Goal: Information Seeking & Learning: Learn about a topic

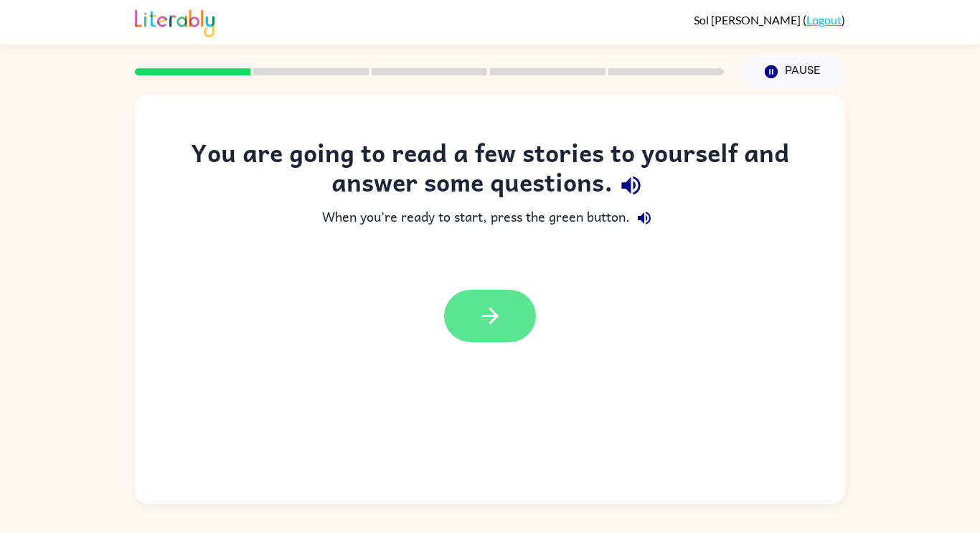
click at [470, 305] on button "button" at bounding box center [490, 316] width 92 height 52
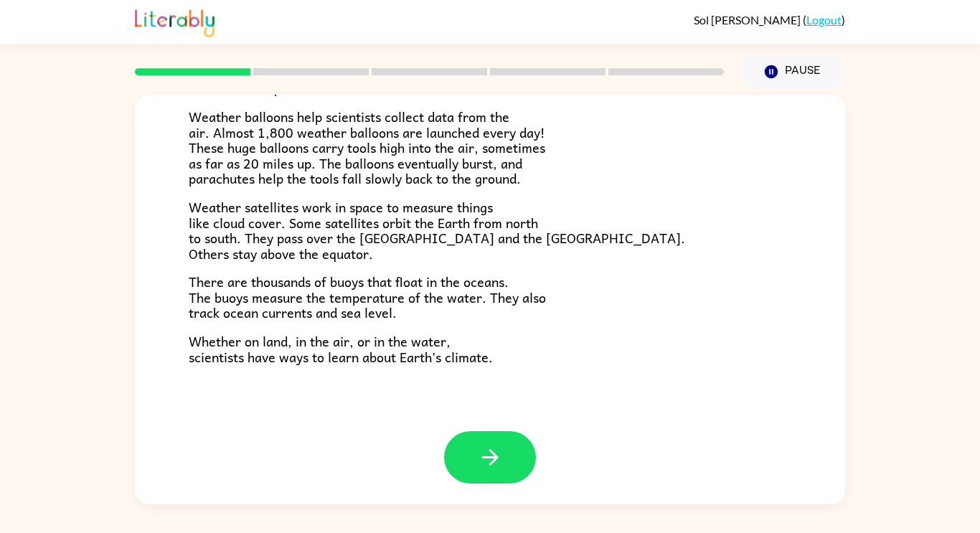
scroll to position [401, 0]
click at [454, 433] on div at bounding box center [490, 457] width 92 height 52
click at [504, 459] on button "button" at bounding box center [490, 457] width 92 height 52
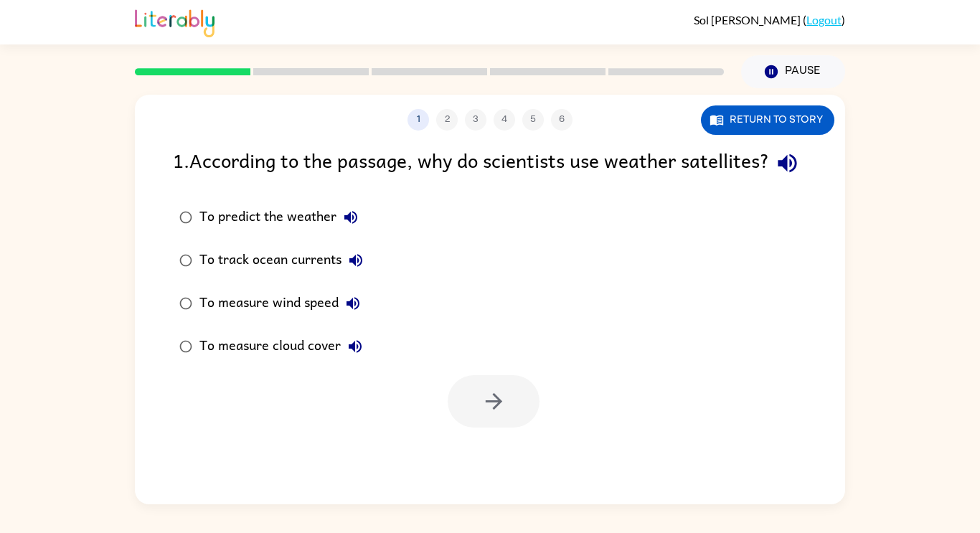
scroll to position [0, 0]
click at [320, 361] on div "To measure cloud cover" at bounding box center [284, 346] width 170 height 29
click at [476, 428] on button "button" at bounding box center [494, 401] width 92 height 52
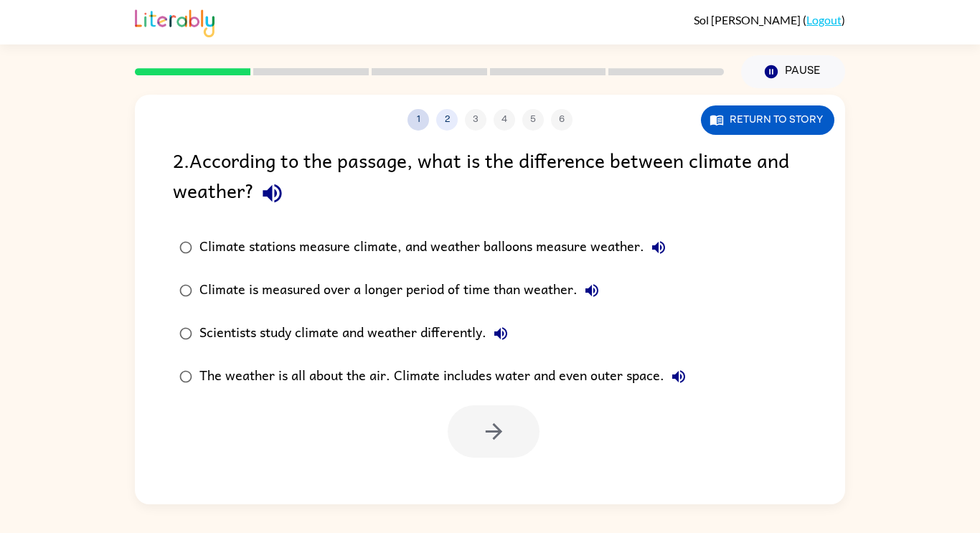
click at [418, 119] on button "1" at bounding box center [419, 120] width 22 height 22
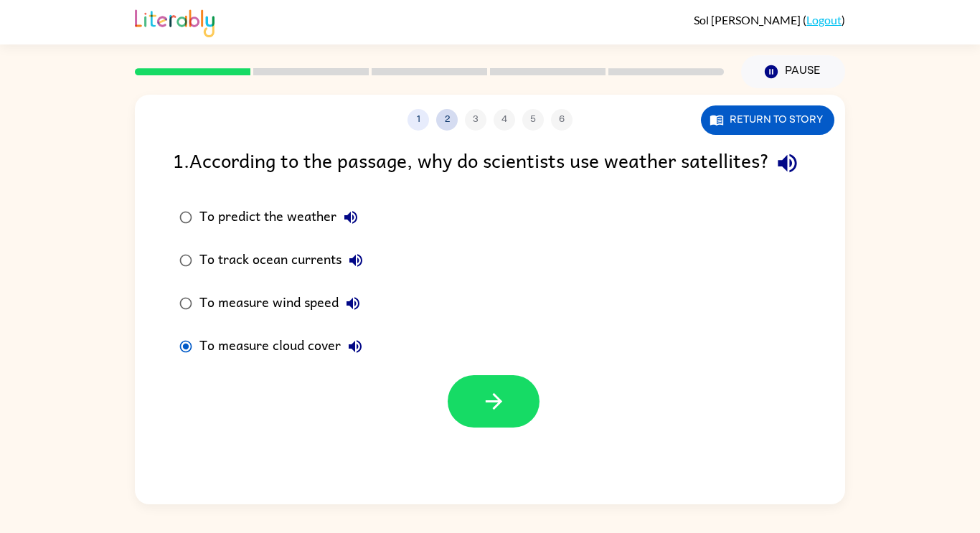
click at [445, 120] on button "2" at bounding box center [447, 120] width 22 height 22
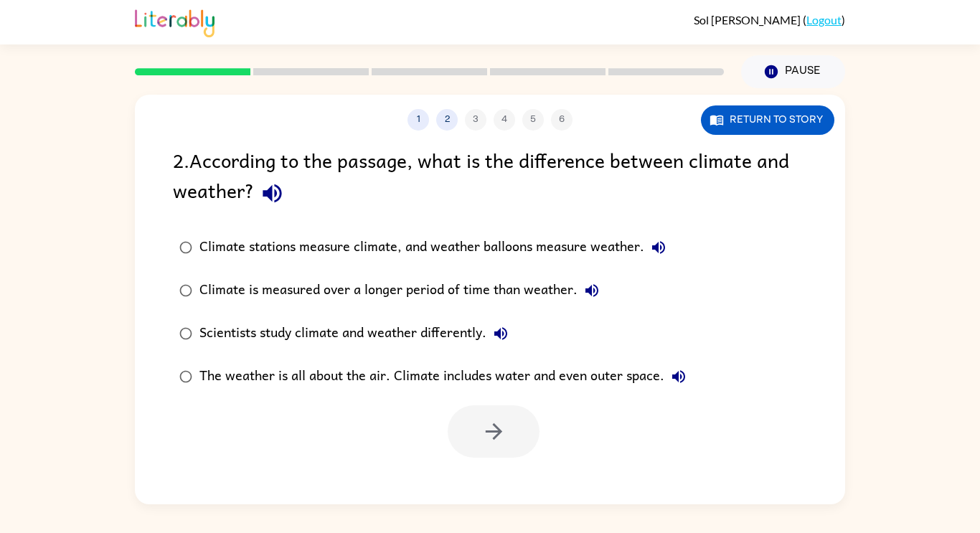
click at [570, 105] on div "1 2 3 4 5 6 Return to story" at bounding box center [490, 113] width 710 height 36
click at [616, 232] on label "Climate stations measure climate, and weather balloons measure weather." at bounding box center [432, 247] width 535 height 43
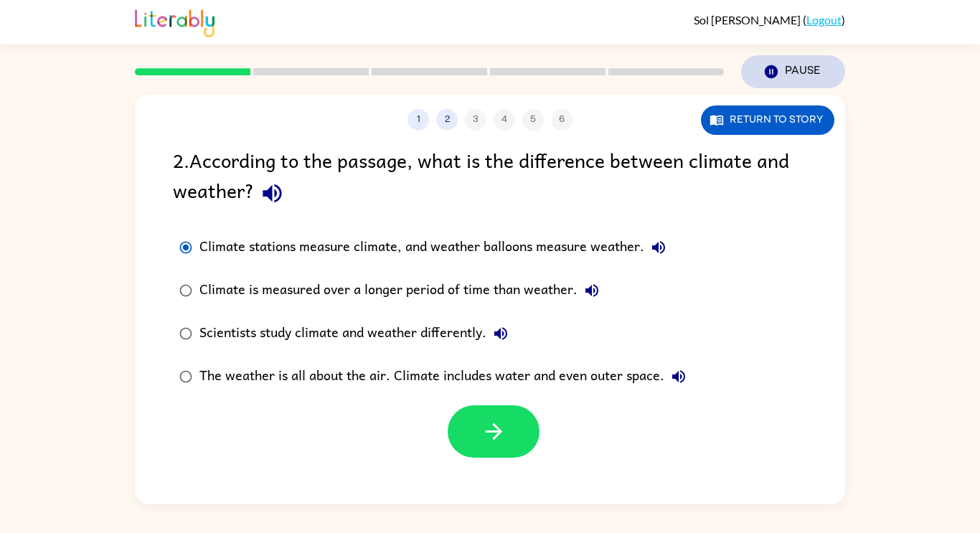
click at [798, 76] on button "Pause Pause" at bounding box center [793, 71] width 104 height 33
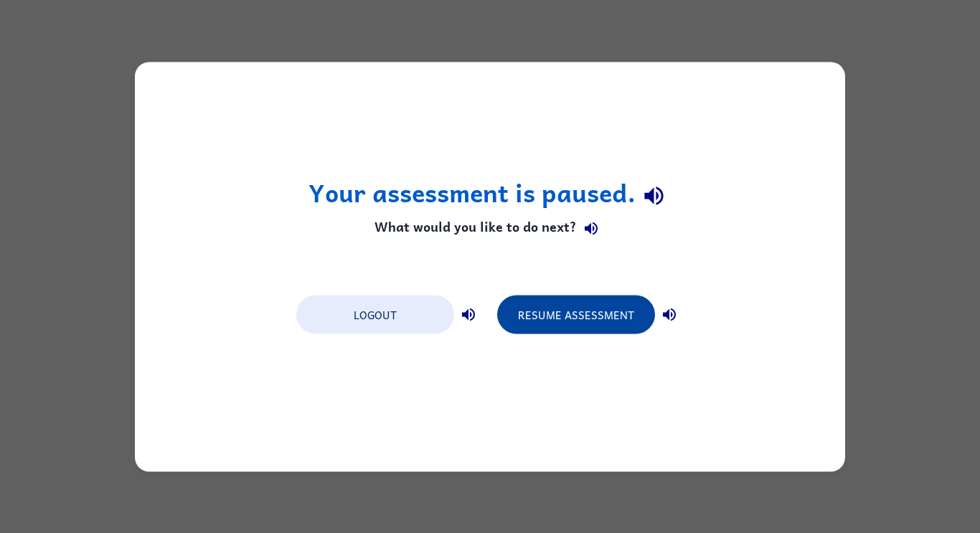
click at [567, 329] on button "Resume Assessment" at bounding box center [576, 314] width 158 height 39
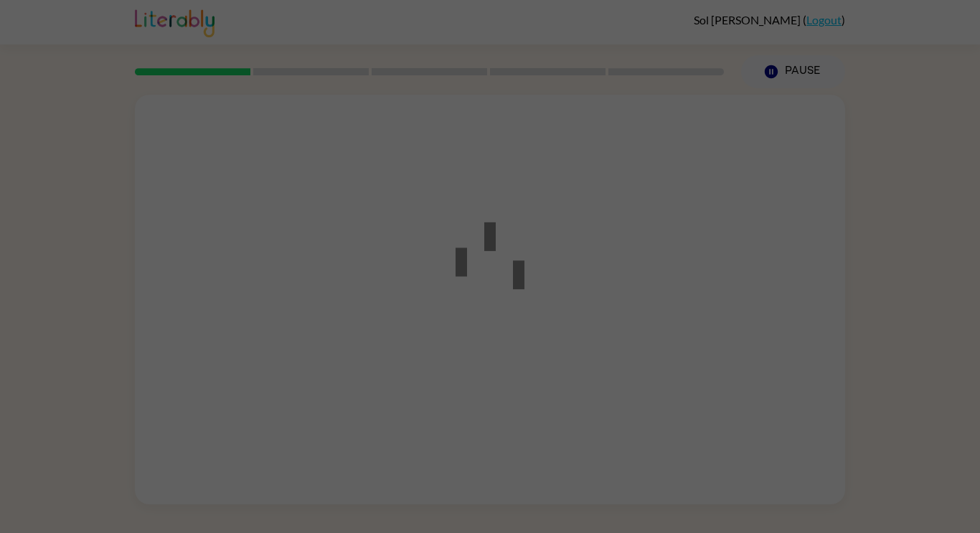
click at [585, 301] on div at bounding box center [490, 266] width 980 height 533
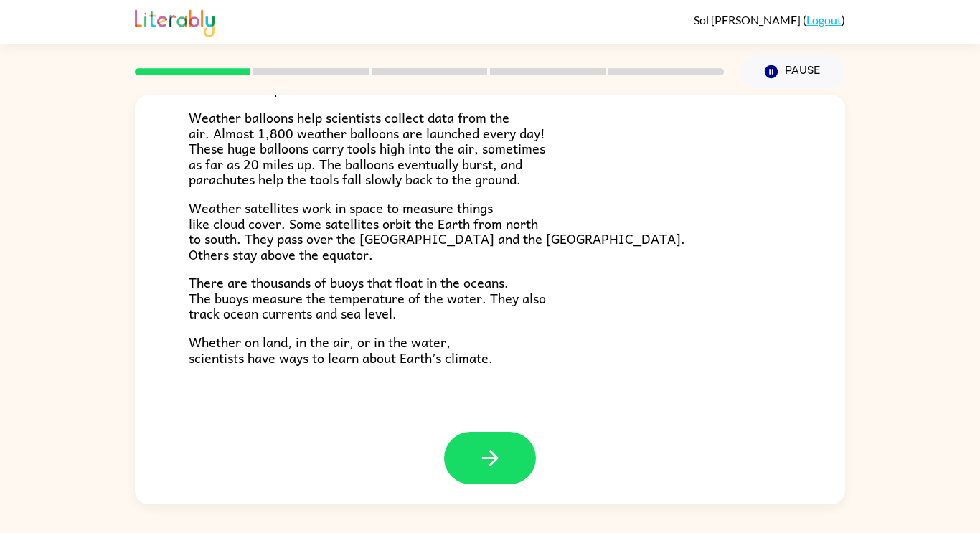
scroll to position [399, 0]
click at [496, 464] on icon "button" at bounding box center [490, 458] width 25 height 25
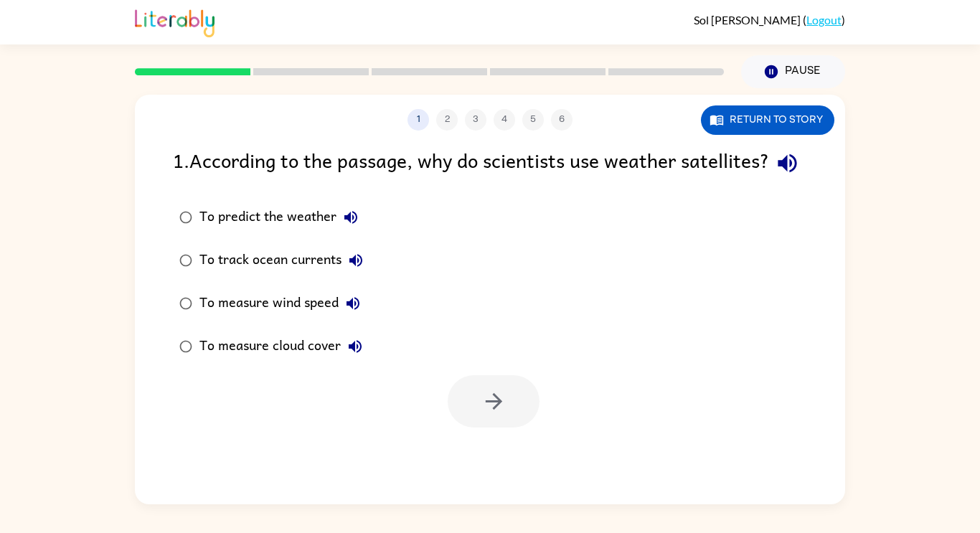
scroll to position [0, 0]
click at [908, 322] on div "1 2 3 4 5 6 Return to story 1 . According to the passage, why do scientists use…" at bounding box center [490, 296] width 980 height 416
click at [787, 120] on button "Return to story" at bounding box center [767, 119] width 133 height 29
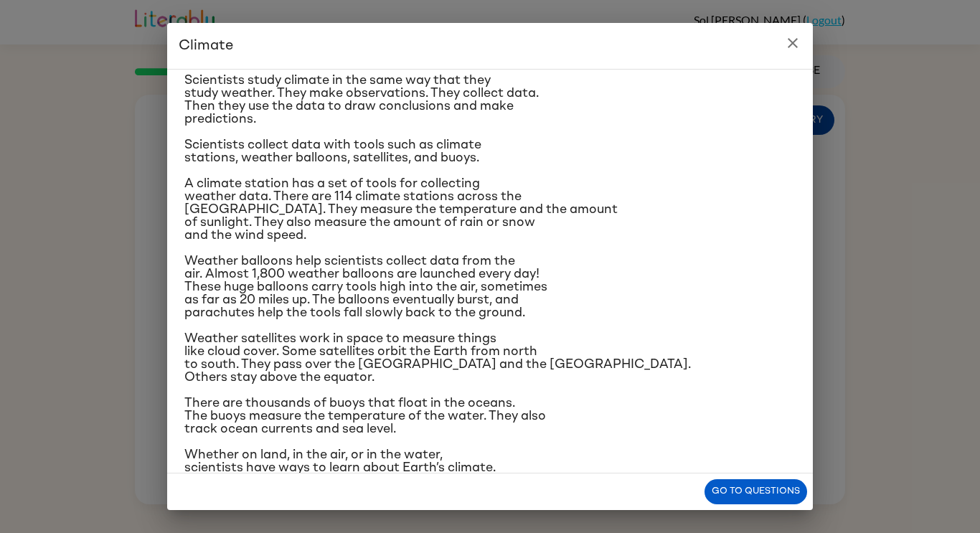
scroll to position [121, 0]
click at [793, 43] on icon "close" at bounding box center [793, 43] width 10 height 10
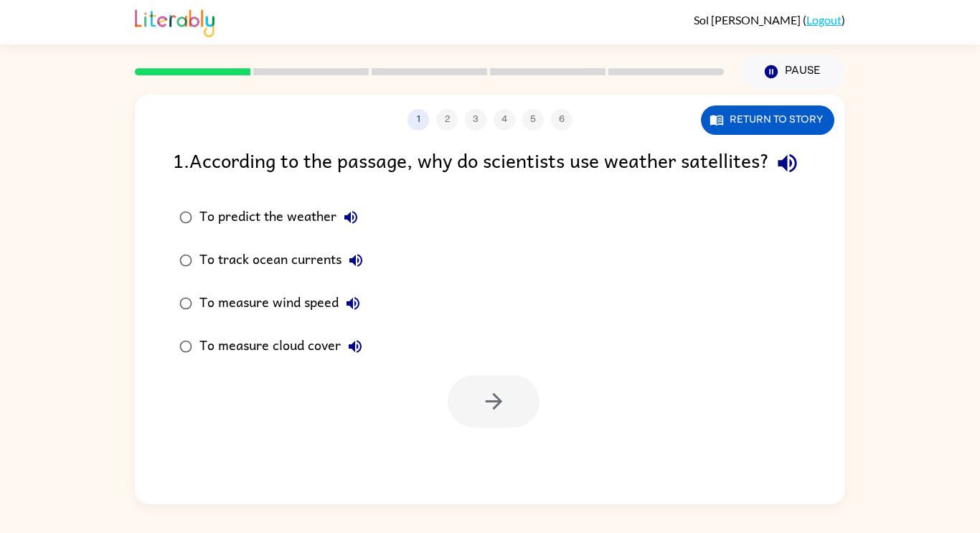
click at [311, 232] on div "To predict the weather" at bounding box center [282, 217] width 166 height 29
click at [504, 414] on icon "button" at bounding box center [493, 401] width 25 height 25
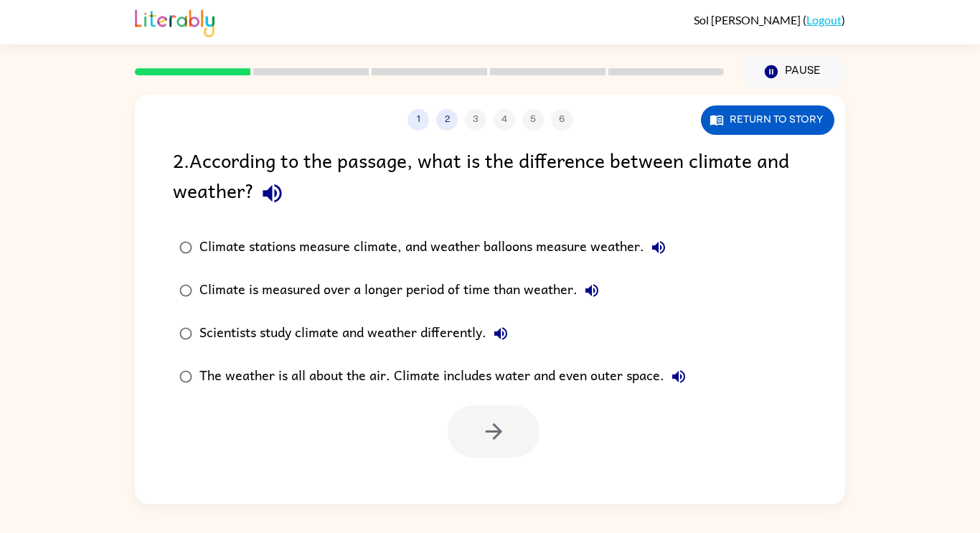
click at [470, 333] on div "Scientists study climate and weather differently." at bounding box center [357, 333] width 316 height 29
click at [497, 414] on button "button" at bounding box center [494, 431] width 92 height 52
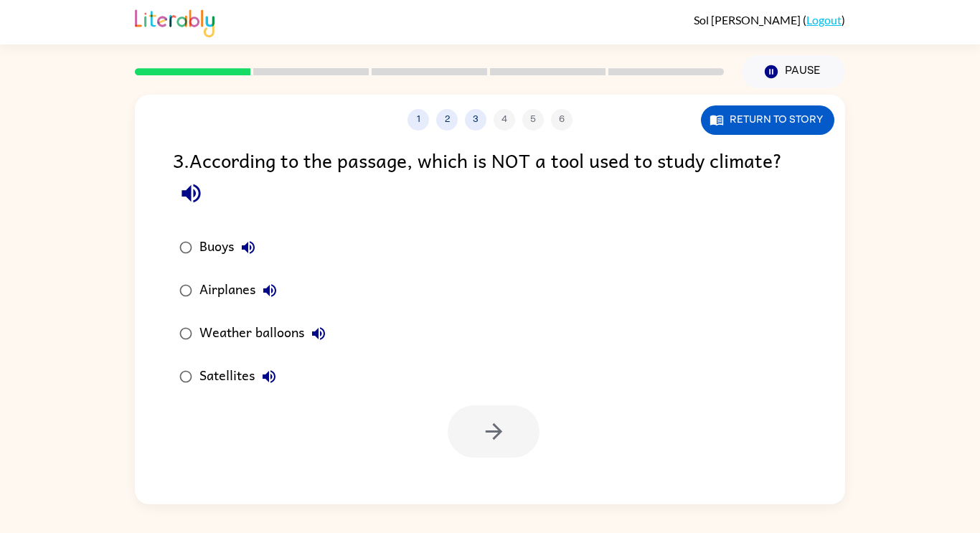
click at [240, 287] on div "Airplanes" at bounding box center [241, 290] width 85 height 29
click at [517, 420] on button "button" at bounding box center [494, 431] width 92 height 52
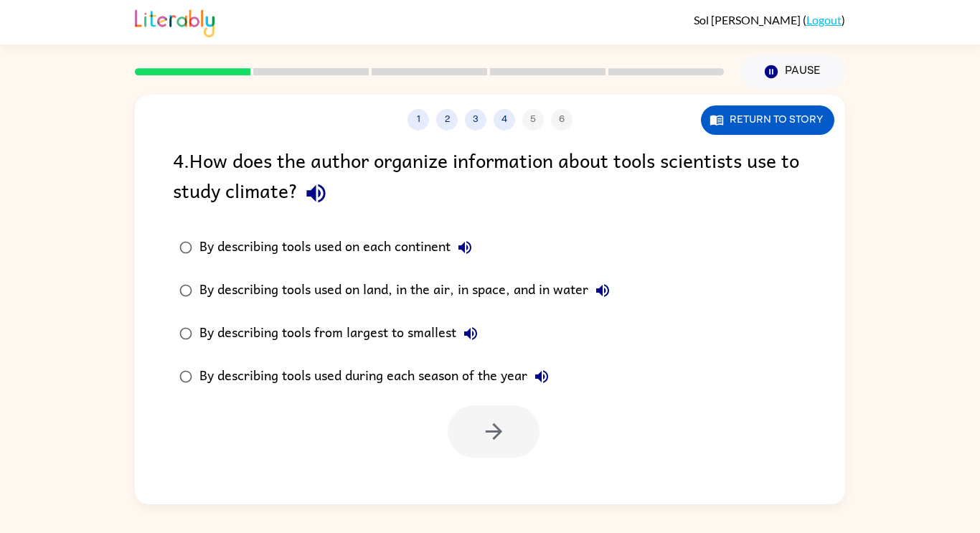
click at [325, 192] on icon "button" at bounding box center [315, 193] width 19 height 19
click at [789, 120] on button "Return to story" at bounding box center [767, 119] width 133 height 29
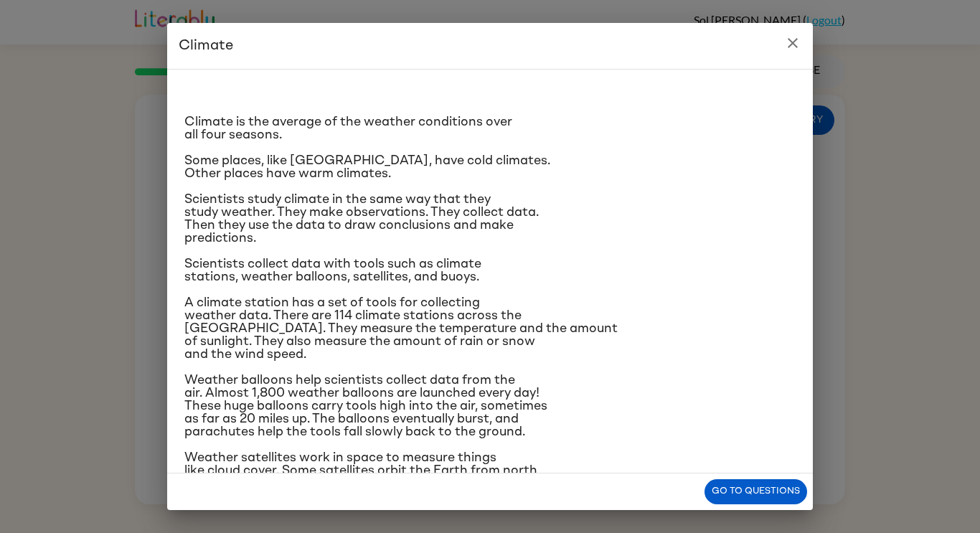
click at [792, 43] on icon "close" at bounding box center [793, 43] width 10 height 10
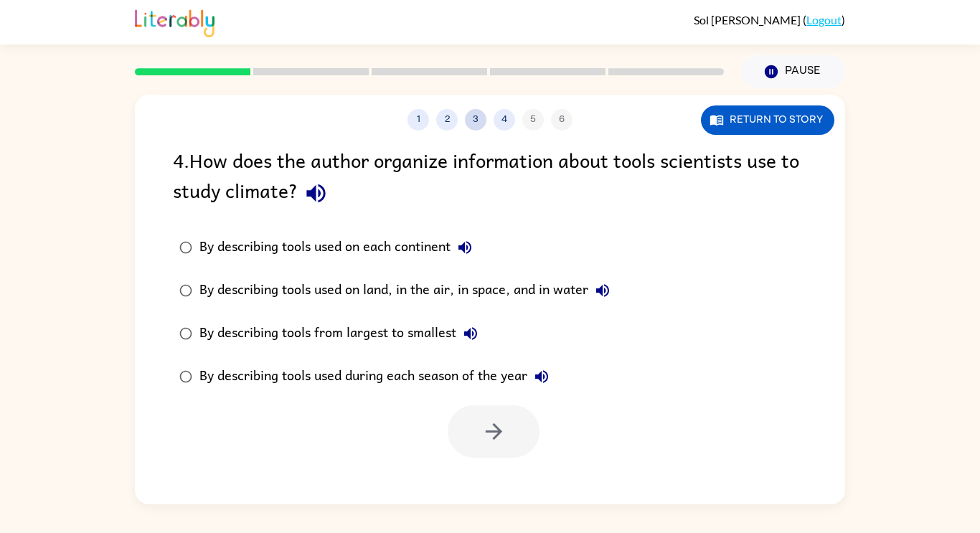
click at [476, 120] on button "3" at bounding box center [476, 120] width 22 height 22
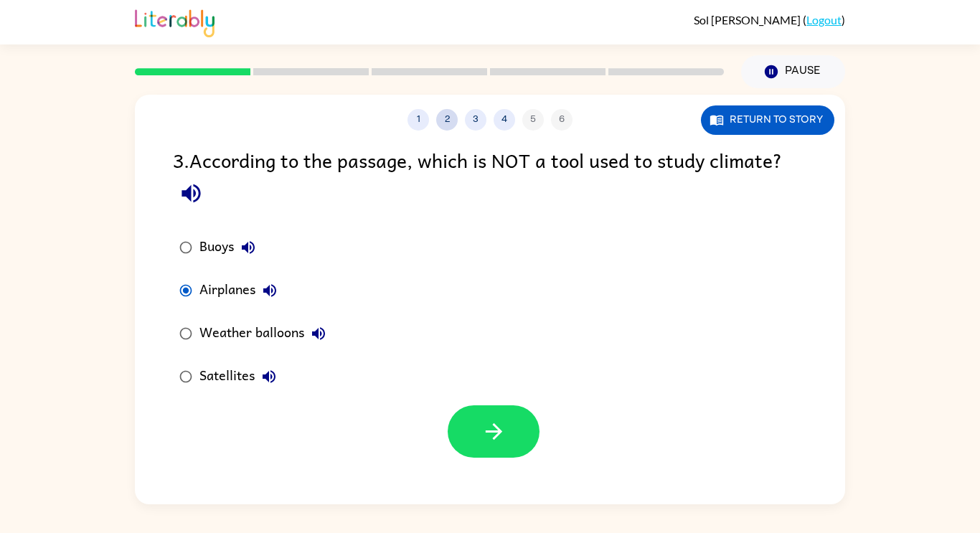
click at [447, 118] on button "2" at bounding box center [447, 120] width 22 height 22
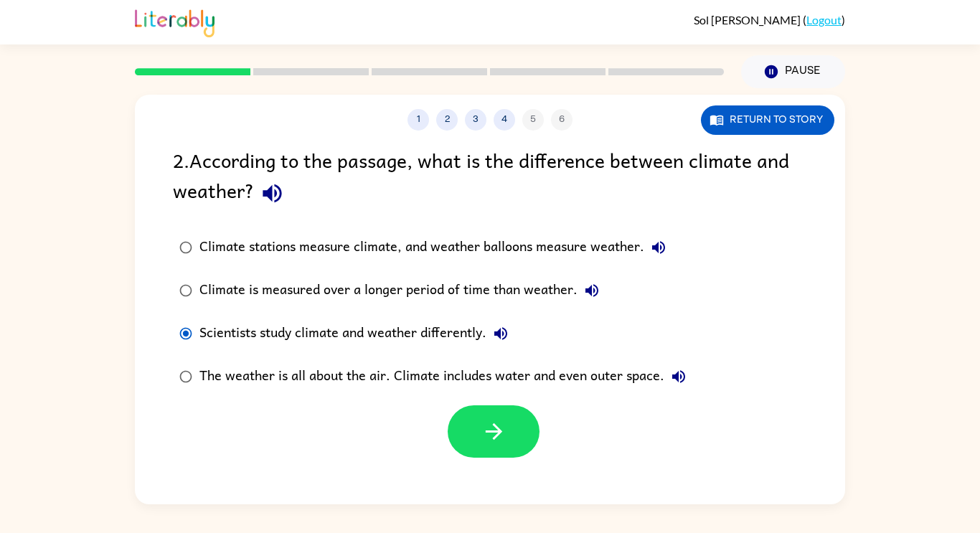
click at [548, 286] on div "Climate is measured over a longer period of time than weather." at bounding box center [402, 290] width 407 height 29
click at [560, 243] on div "Climate stations measure climate, and weather balloons measure weather." at bounding box center [436, 247] width 474 height 29
click at [497, 432] on icon "button" at bounding box center [493, 431] width 17 height 17
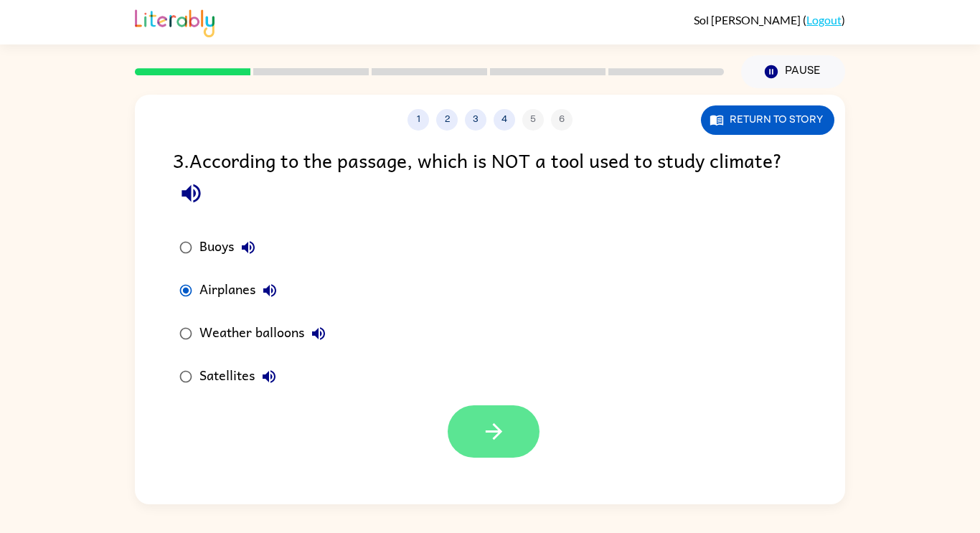
click at [500, 414] on button "button" at bounding box center [494, 431] width 92 height 52
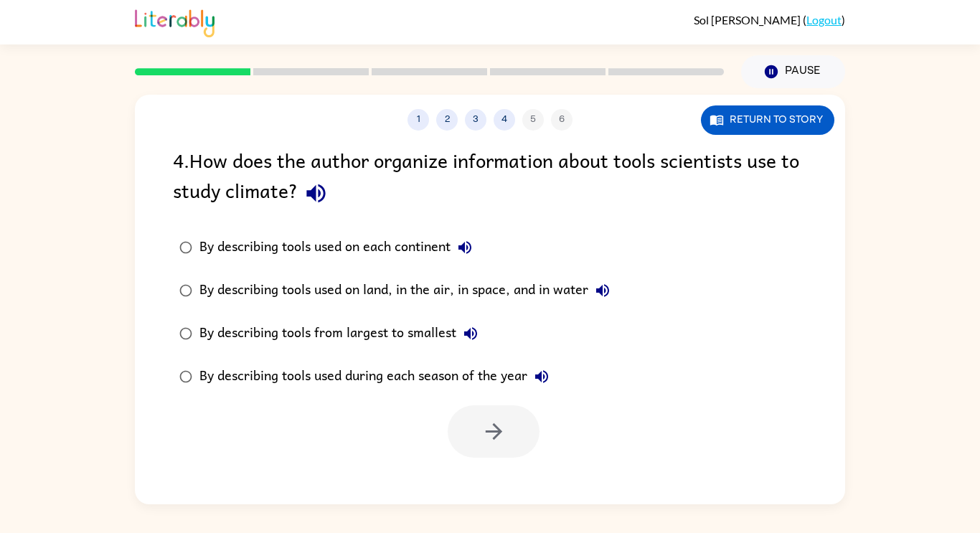
click at [362, 273] on label "By describing tools used on land, in the air, in space, and in water" at bounding box center [394, 290] width 459 height 43
click at [378, 256] on div "By describing tools used on each continent" at bounding box center [339, 247] width 280 height 29
click at [496, 291] on div "By describing tools used on land, in the air, in space, and in water" at bounding box center [408, 290] width 418 height 29
click at [509, 431] on button "button" at bounding box center [494, 431] width 92 height 52
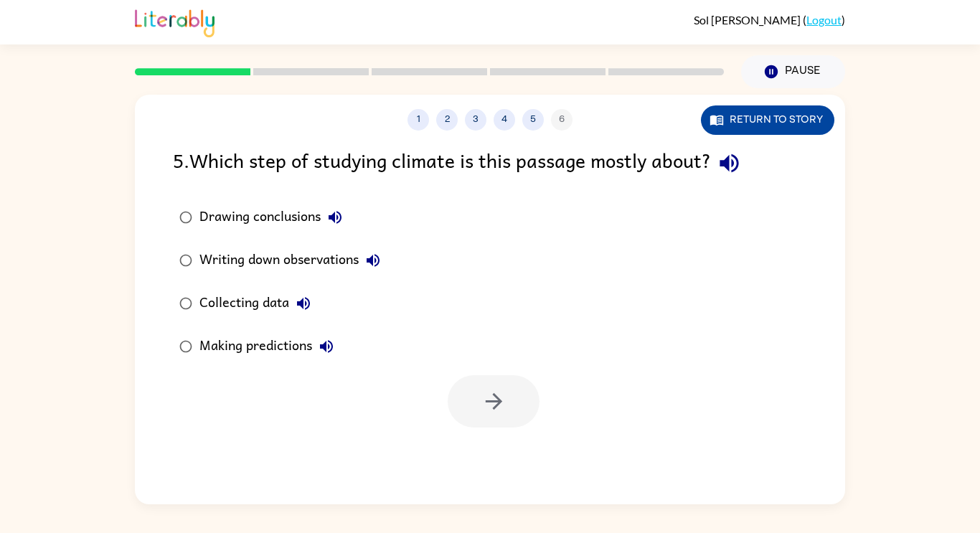
click at [802, 123] on button "Return to story" at bounding box center [767, 119] width 133 height 29
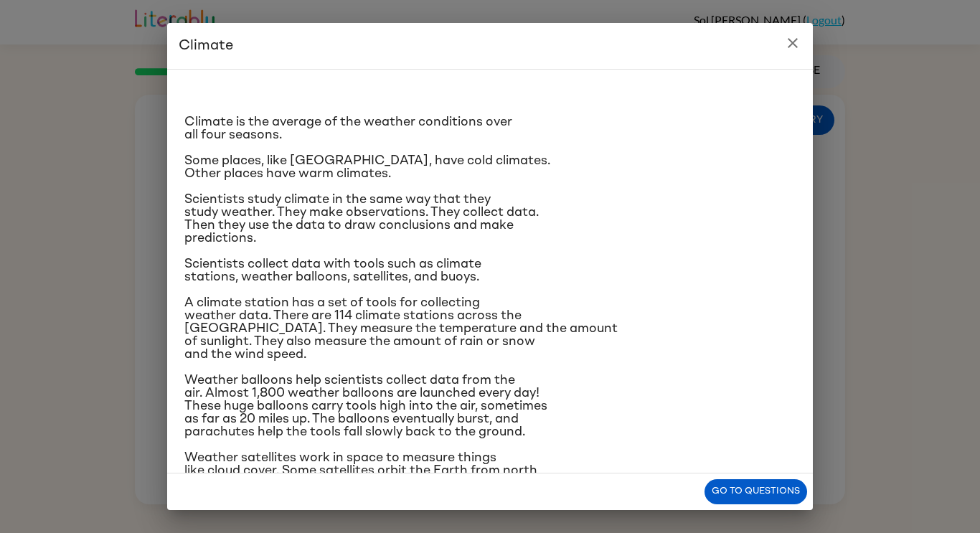
click at [799, 42] on icon "close" at bounding box center [792, 42] width 17 height 17
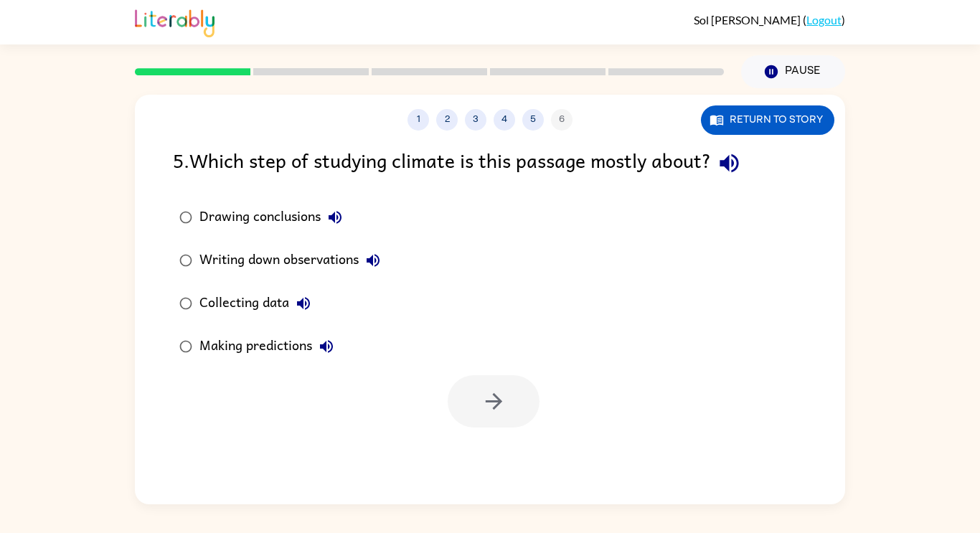
click at [212, 294] on div "Collecting data" at bounding box center [258, 303] width 118 height 29
click at [258, 255] on div "Writing down observations" at bounding box center [293, 260] width 188 height 29
click at [489, 402] on icon "button" at bounding box center [493, 401] width 17 height 17
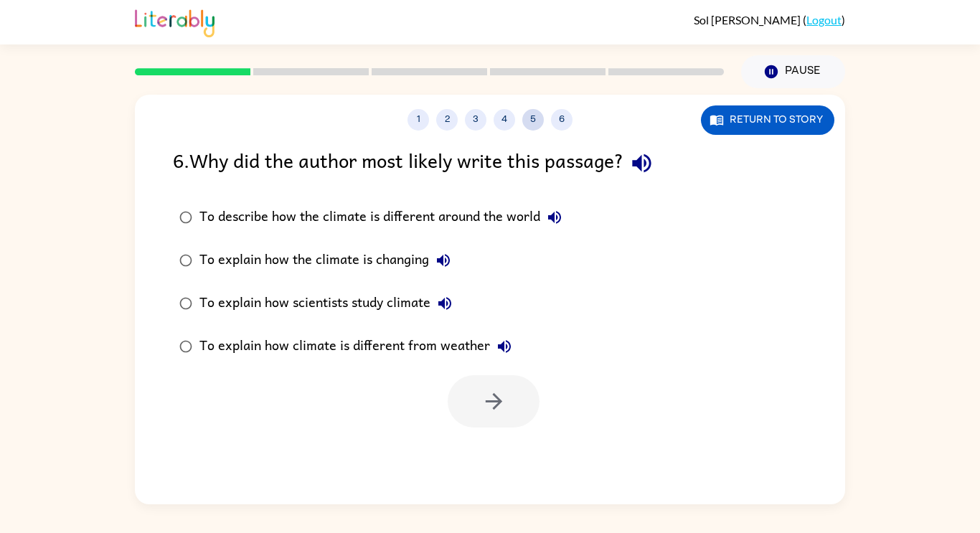
click at [530, 116] on button "5" at bounding box center [533, 120] width 22 height 22
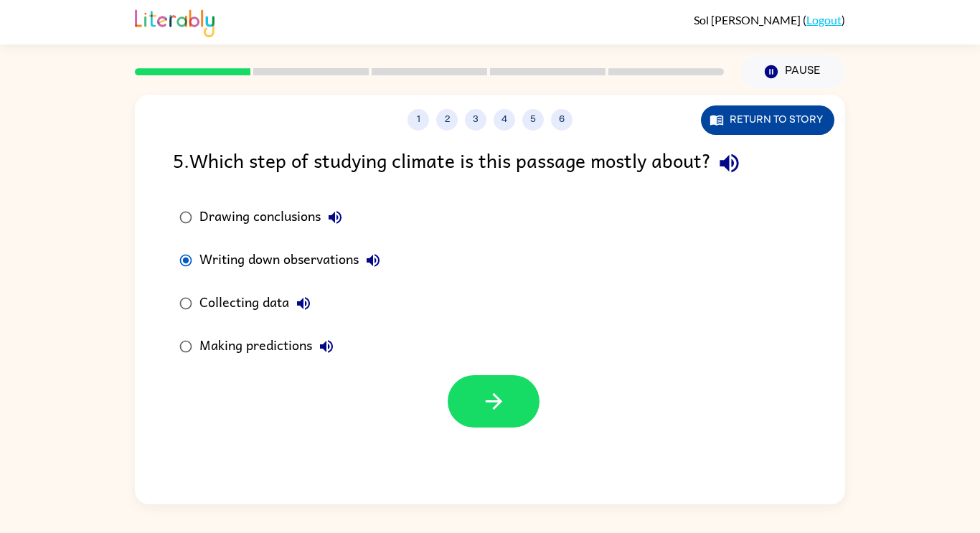
click at [762, 112] on button "Return to story" at bounding box center [767, 119] width 133 height 29
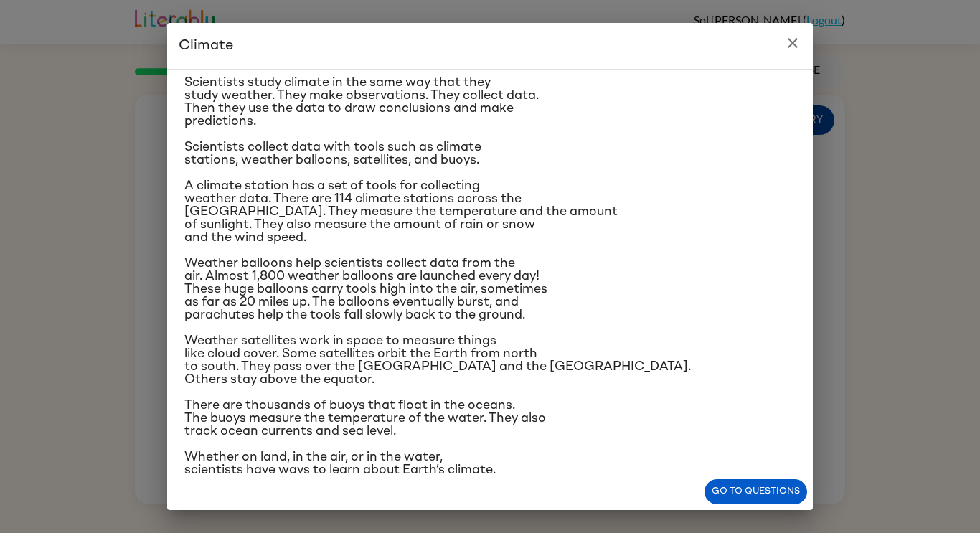
scroll to position [120, 0]
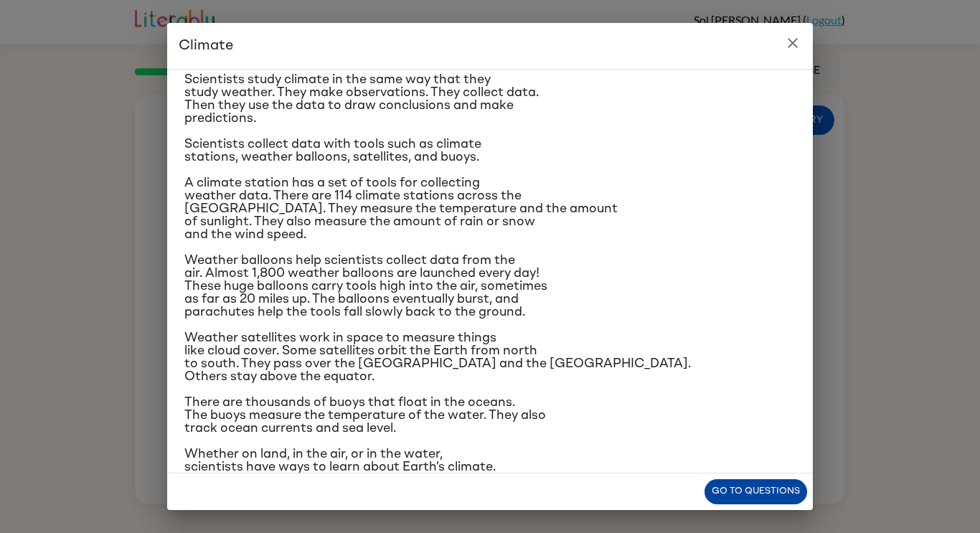
click at [741, 491] on button "Go to questions" at bounding box center [756, 491] width 103 height 25
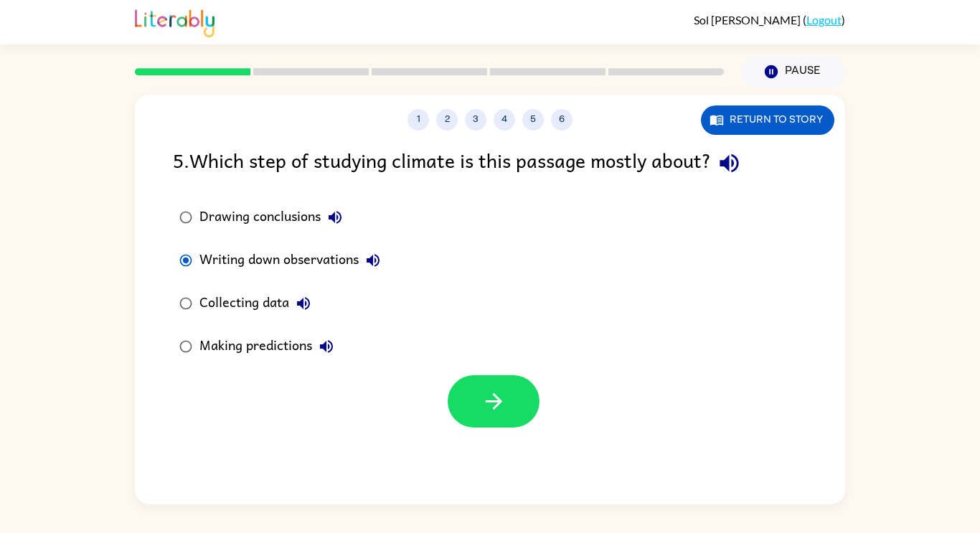
click at [268, 297] on div "Collecting data" at bounding box center [258, 303] width 118 height 29
click at [512, 395] on button "button" at bounding box center [494, 401] width 92 height 52
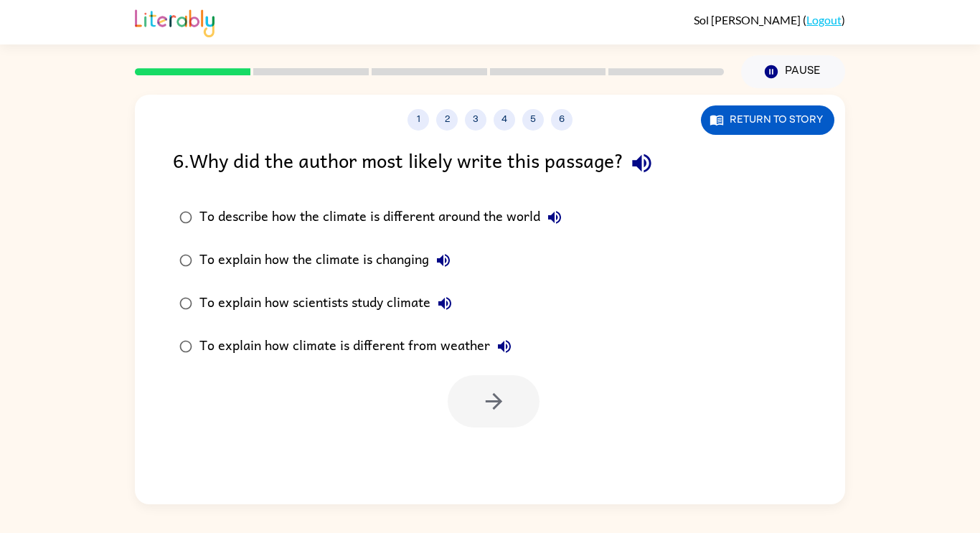
click at [254, 301] on div "To explain how scientists study climate" at bounding box center [329, 303] width 260 height 29
click at [474, 400] on button "button" at bounding box center [494, 401] width 92 height 52
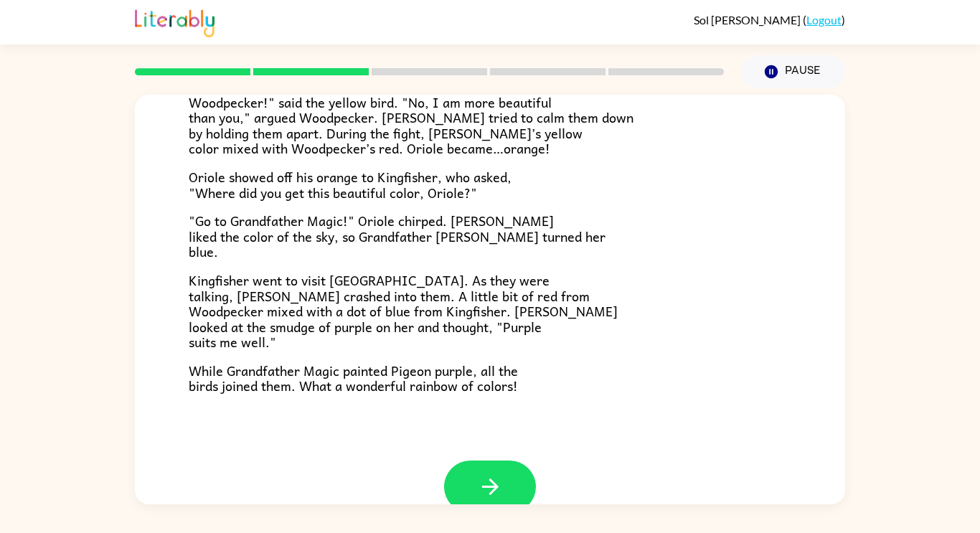
scroll to position [370, 0]
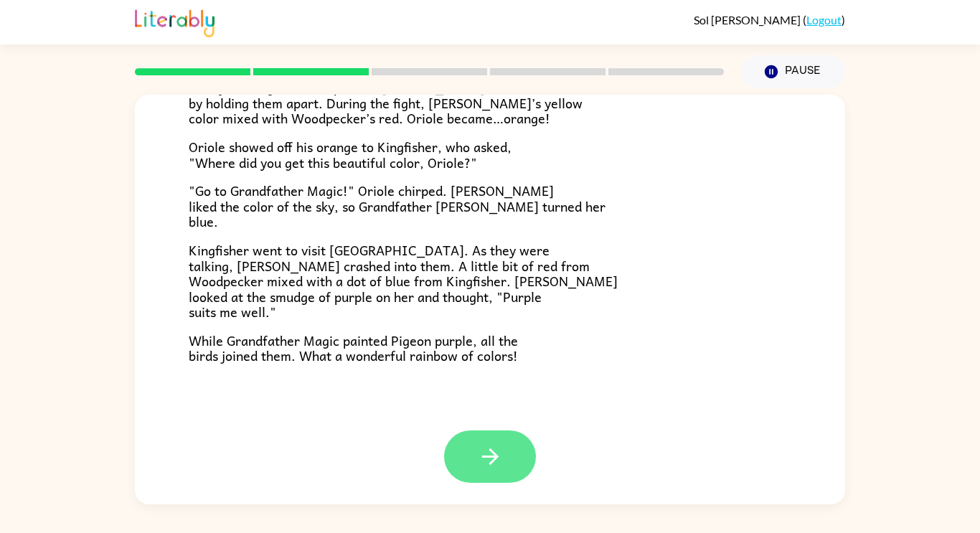
click at [505, 445] on button "button" at bounding box center [490, 457] width 92 height 52
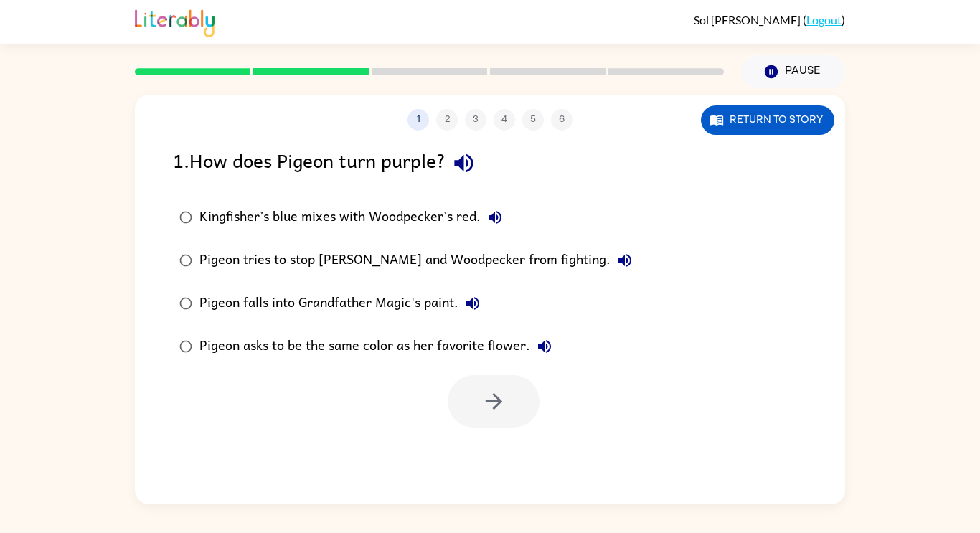
click at [452, 219] on div "Kingfisher’s blue mixes with Woodpecker’s red." at bounding box center [354, 217] width 310 height 29
click at [508, 402] on button "button" at bounding box center [494, 401] width 92 height 52
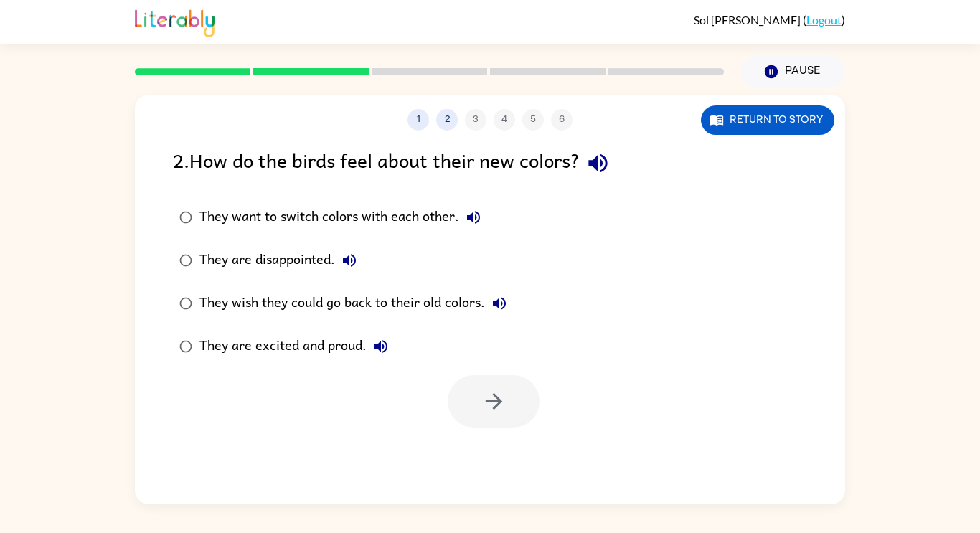
click at [329, 334] on div "They are excited and proud." at bounding box center [297, 346] width 196 height 29
click at [514, 409] on button "button" at bounding box center [494, 401] width 92 height 52
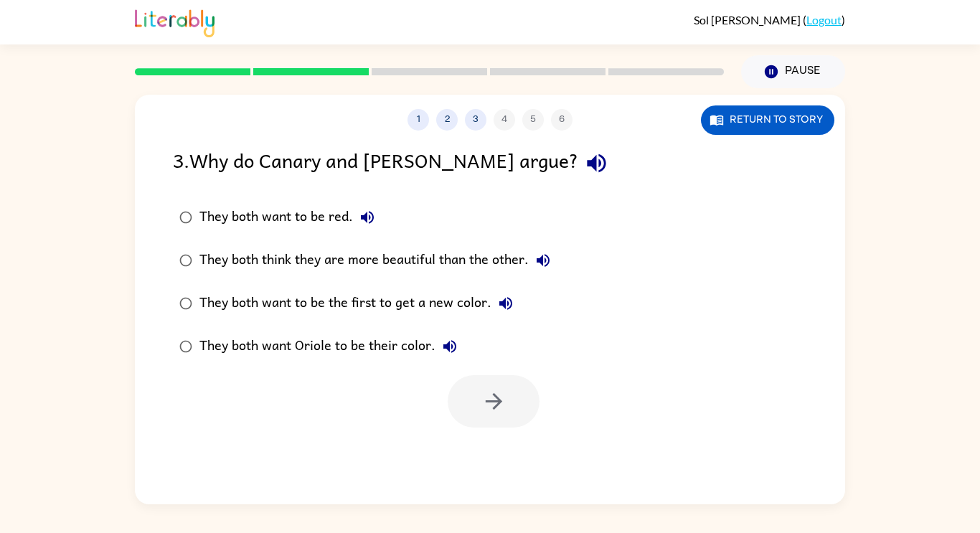
click at [499, 255] on div "They both think they are more beautiful than the other." at bounding box center [378, 260] width 358 height 29
click at [497, 402] on icon "button" at bounding box center [493, 401] width 17 height 17
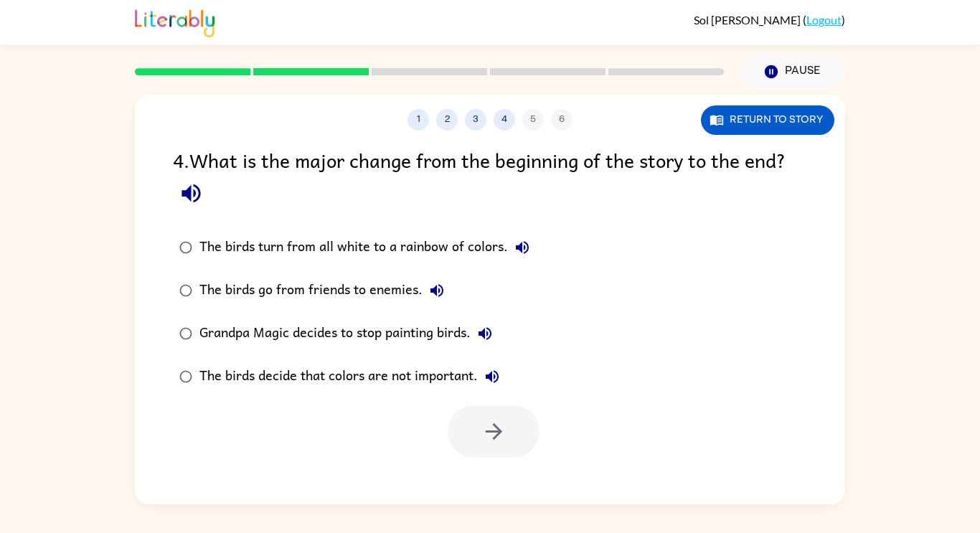
click at [349, 236] on div "The birds turn from all white to a rainbow of colors." at bounding box center [367, 247] width 337 height 29
click at [477, 426] on button "button" at bounding box center [494, 431] width 92 height 52
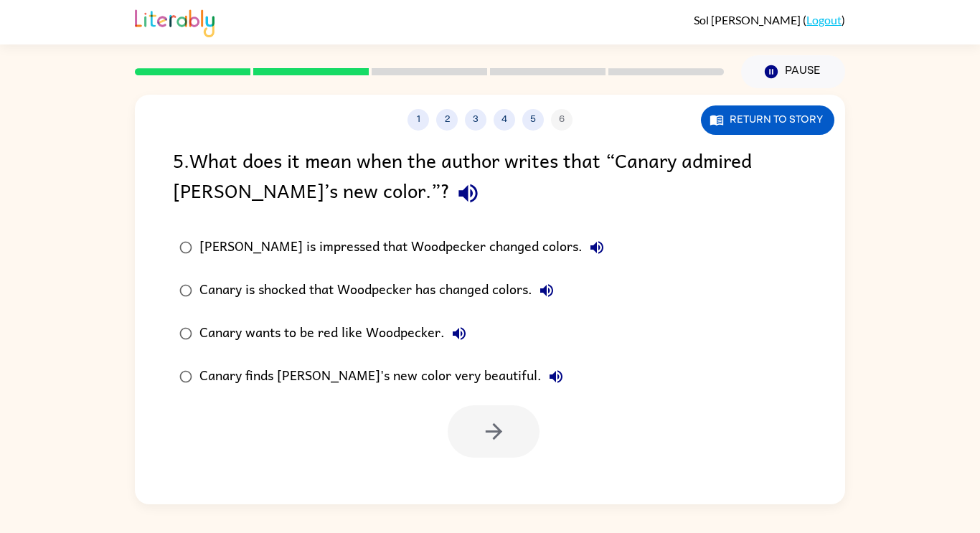
click at [320, 365] on div "Canary finds [PERSON_NAME]'s new color very beautiful." at bounding box center [384, 376] width 371 height 29
click at [481, 438] on icon "button" at bounding box center [493, 431] width 25 height 25
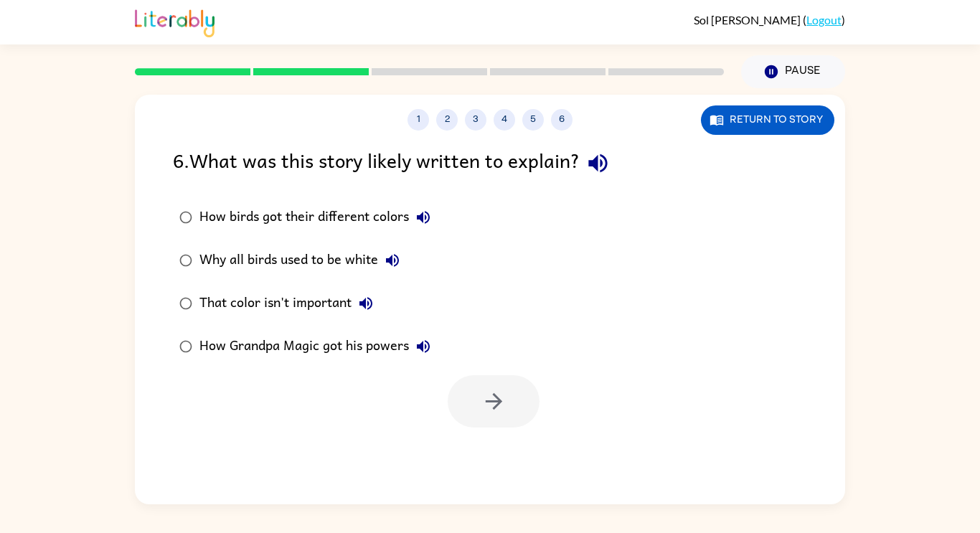
click at [222, 297] on div "That color isn't important" at bounding box center [289, 303] width 181 height 29
click at [501, 400] on icon "button" at bounding box center [493, 401] width 25 height 25
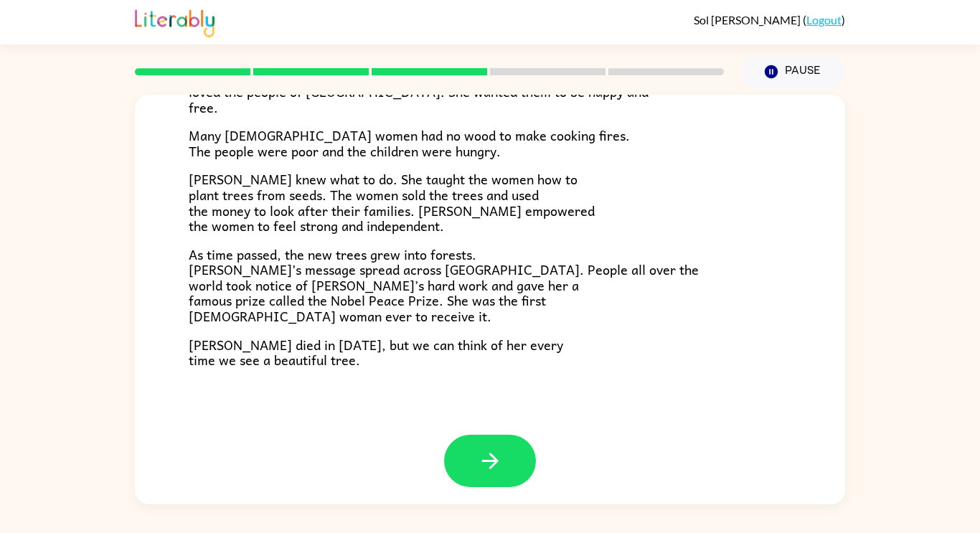
scroll to position [404, 0]
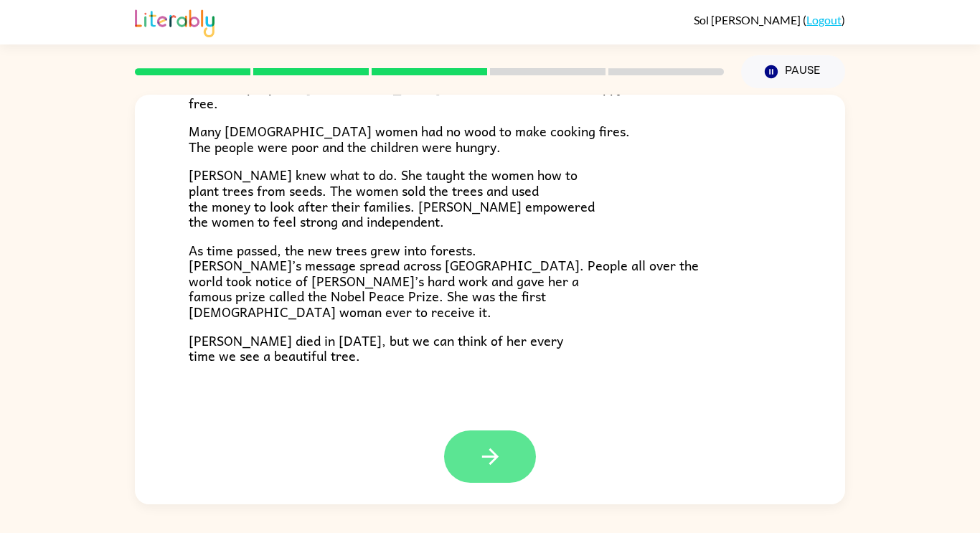
click at [479, 451] on icon "button" at bounding box center [490, 456] width 25 height 25
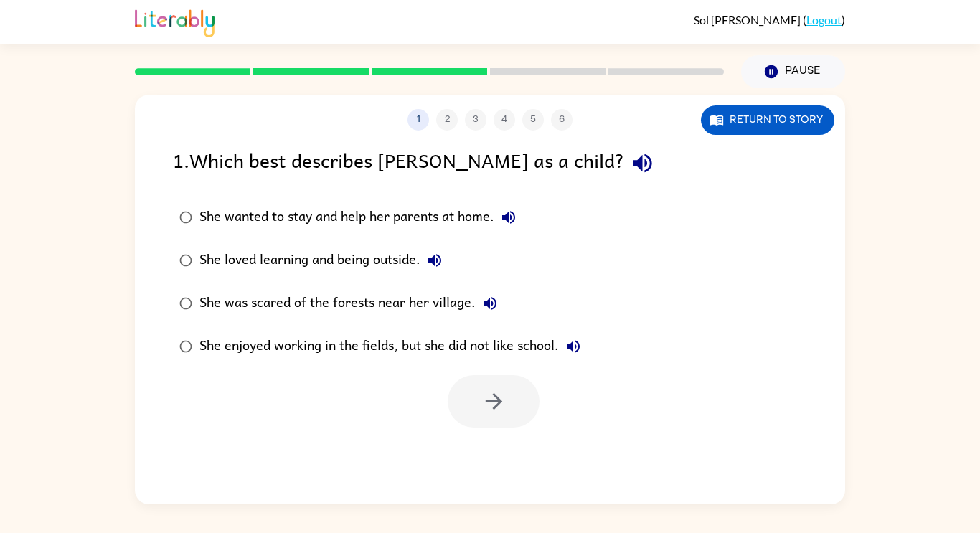
scroll to position [0, 0]
click at [385, 269] on div "She loved learning and being outside." at bounding box center [324, 260] width 250 height 29
click at [498, 403] on icon "button" at bounding box center [493, 401] width 17 height 17
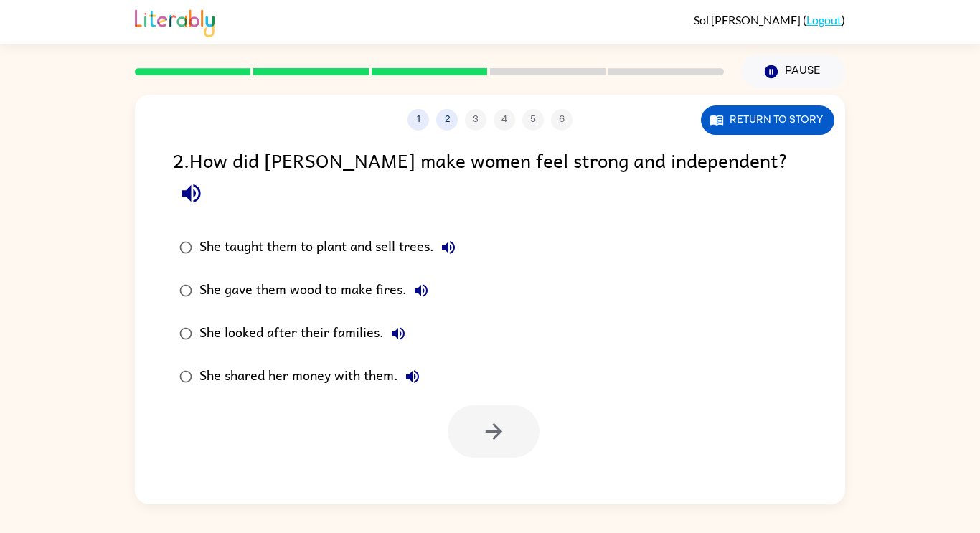
click at [323, 233] on div "She taught them to plant and sell trees." at bounding box center [330, 247] width 263 height 29
click at [489, 419] on icon "button" at bounding box center [493, 431] width 25 height 25
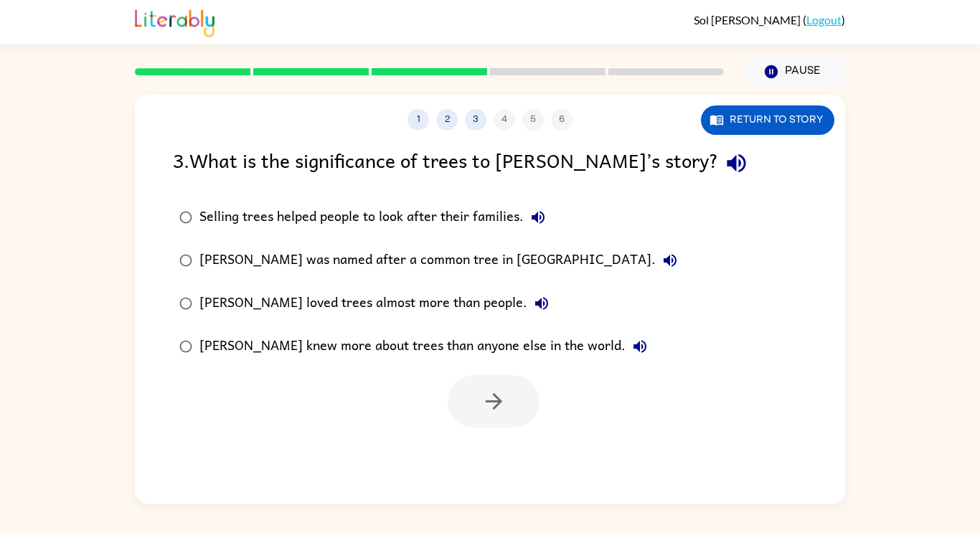
click at [400, 216] on div "Selling trees helped people to look after their families." at bounding box center [375, 217] width 353 height 29
click at [495, 405] on icon "button" at bounding box center [493, 401] width 25 height 25
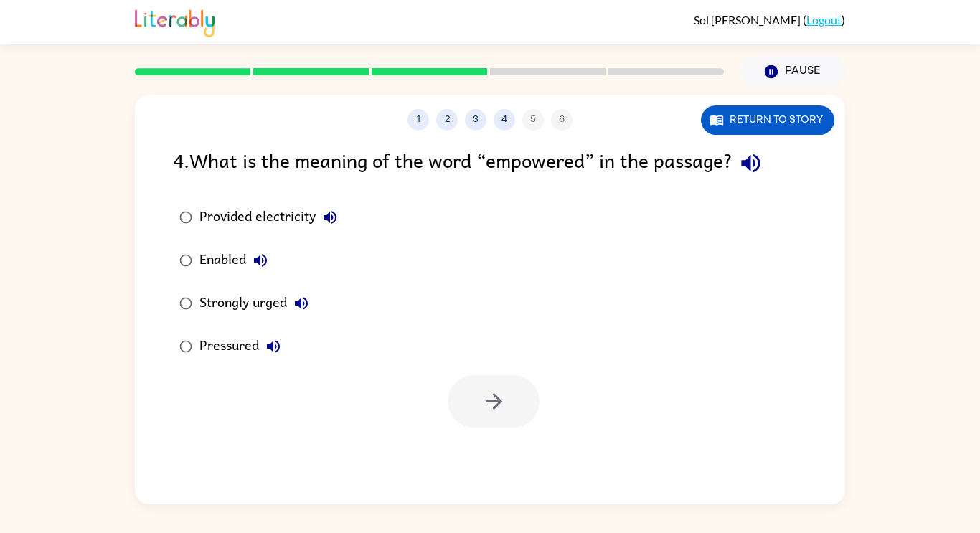
click at [254, 310] on div "Strongly urged" at bounding box center [257, 303] width 116 height 29
click at [484, 393] on icon "button" at bounding box center [493, 401] width 25 height 25
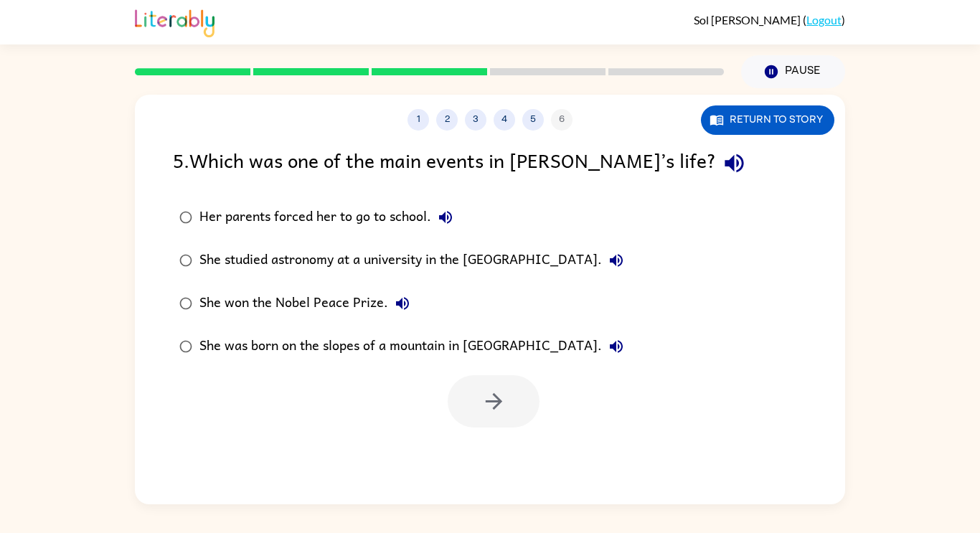
click at [319, 293] on div "She won the Nobel Peace Prize." at bounding box center [307, 303] width 217 height 29
click at [489, 404] on icon "button" at bounding box center [493, 401] width 25 height 25
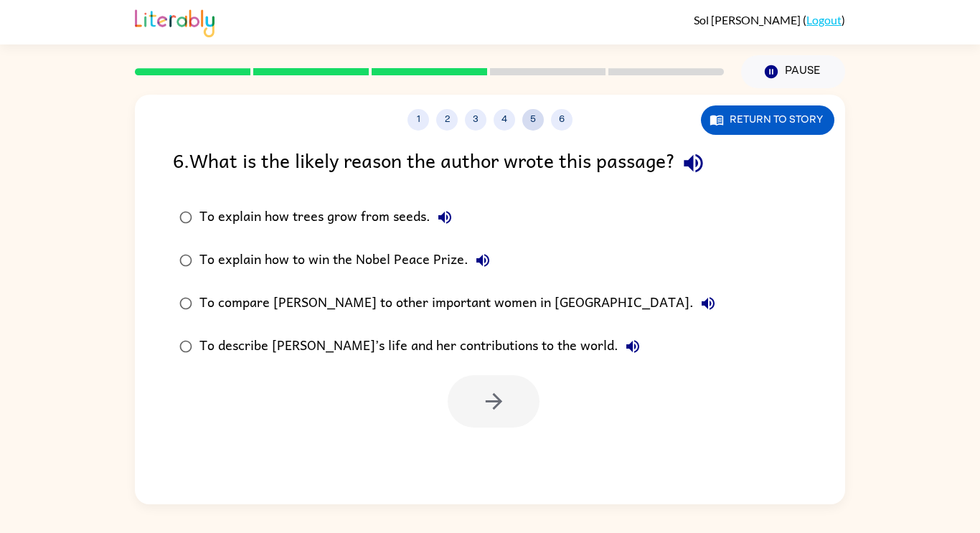
click at [539, 116] on button "5" at bounding box center [533, 120] width 22 height 22
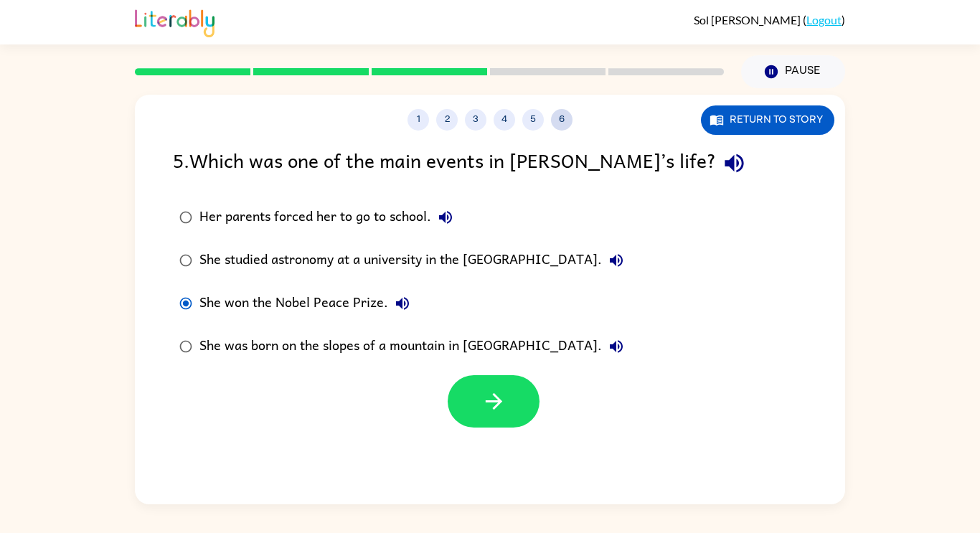
click at [560, 119] on button "6" at bounding box center [562, 120] width 22 height 22
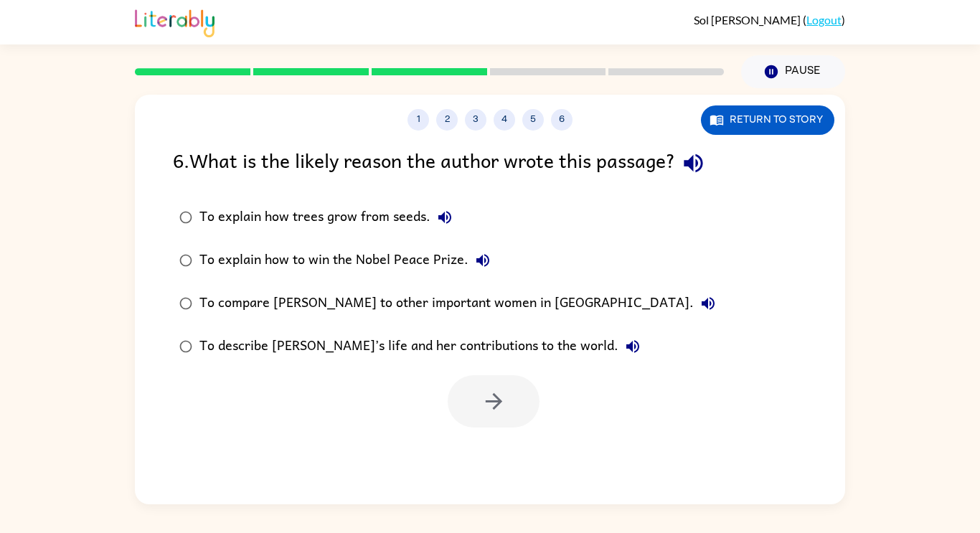
click at [484, 347] on div "To describe [PERSON_NAME]’s life and her contributions to the world." at bounding box center [423, 346] width 448 height 29
click at [507, 407] on button "button" at bounding box center [494, 401] width 92 height 52
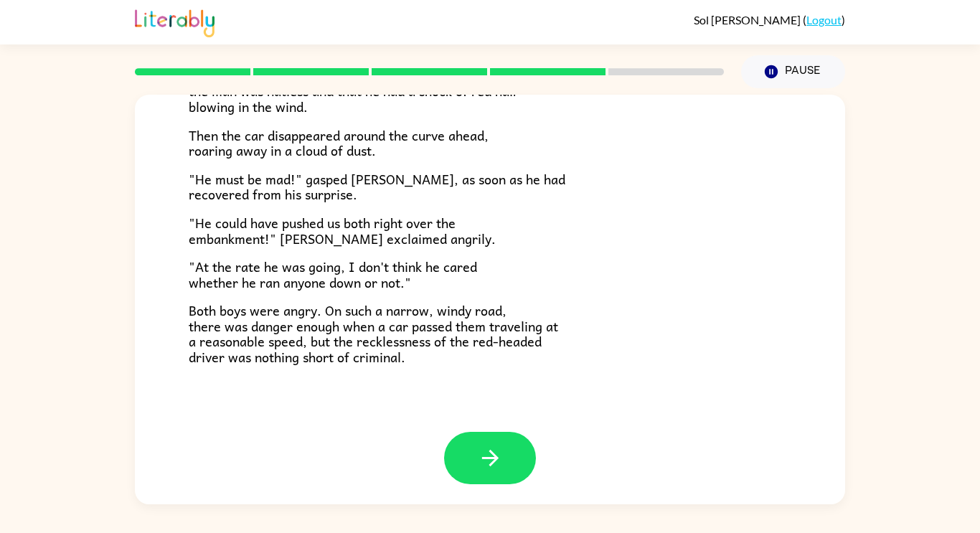
scroll to position [398, 0]
click at [612, 391] on div "The Tower Treasure The car brakes squealed. The driver of the oncoming car swun…" at bounding box center [490, 63] width 710 height 734
click at [478, 459] on icon "button" at bounding box center [490, 457] width 25 height 25
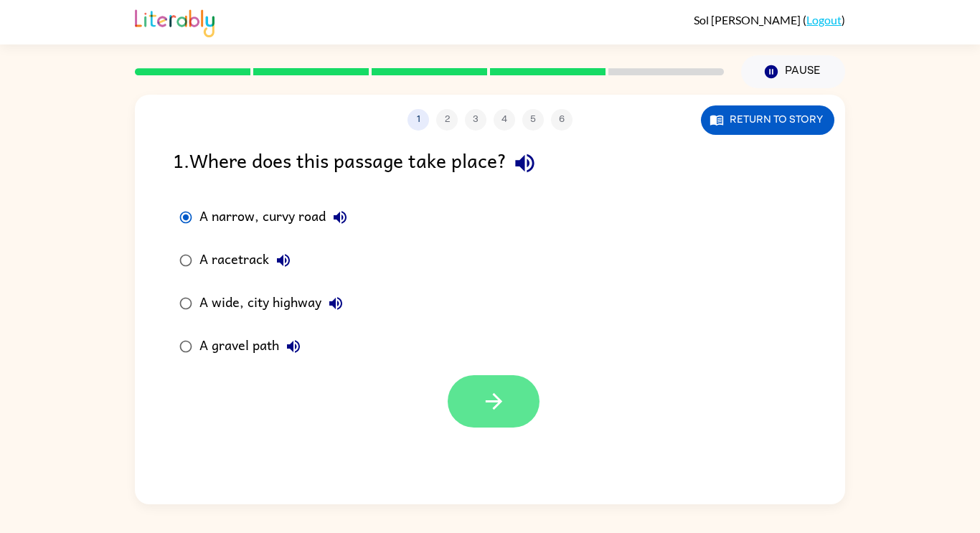
click at [469, 413] on button "button" at bounding box center [494, 401] width 92 height 52
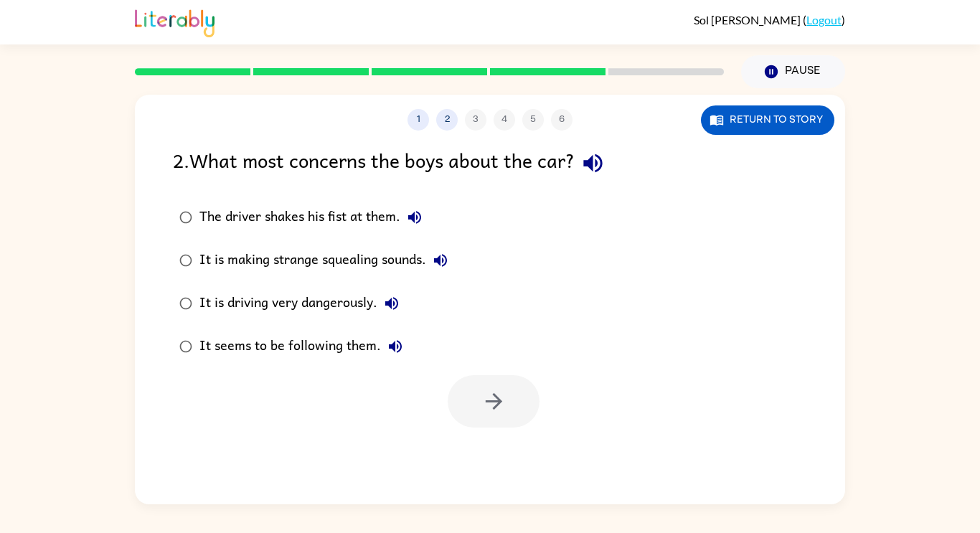
click at [246, 307] on div "It is driving very dangerously." at bounding box center [302, 303] width 207 height 29
click at [458, 423] on div at bounding box center [494, 401] width 92 height 52
click at [486, 385] on button "button" at bounding box center [494, 401] width 92 height 52
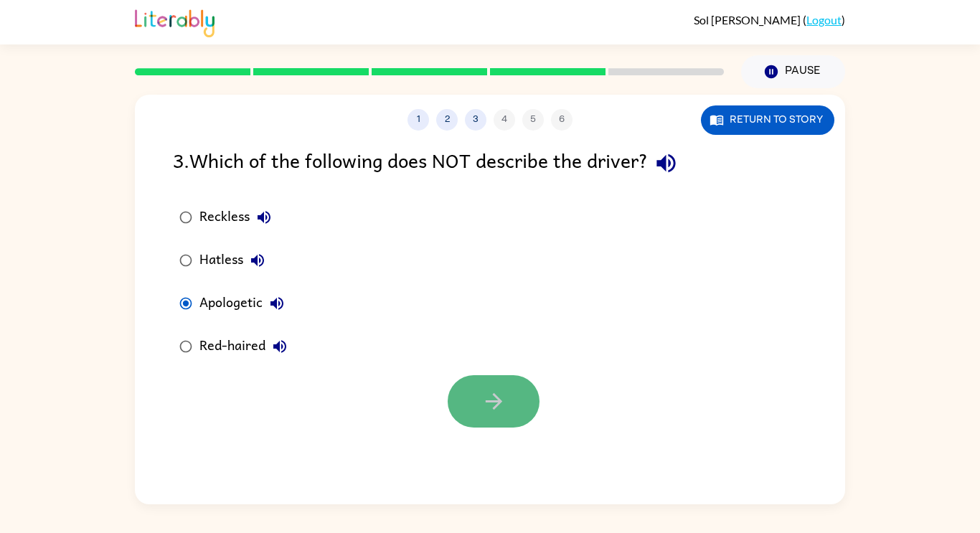
click at [499, 426] on button "button" at bounding box center [494, 401] width 92 height 52
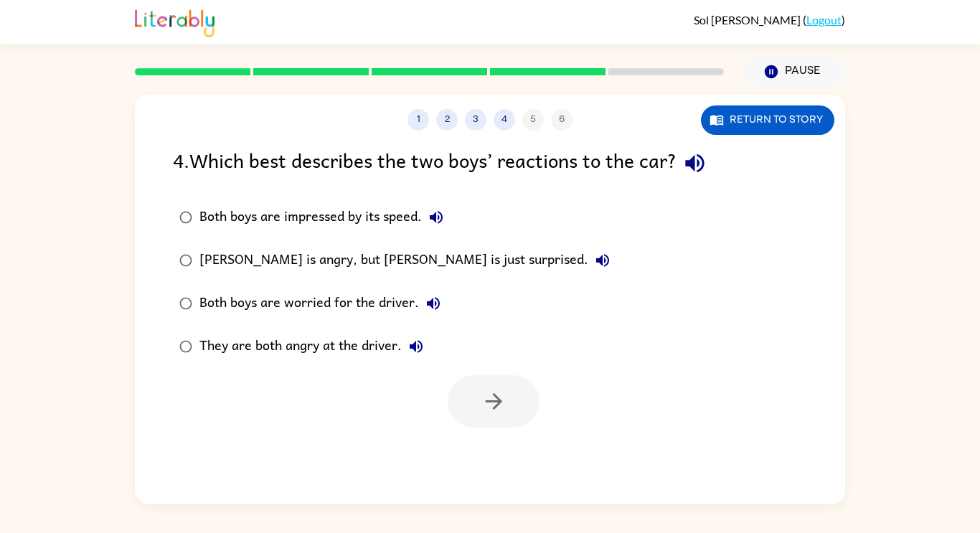
click at [263, 351] on div "They are both angry at the driver." at bounding box center [314, 346] width 231 height 29
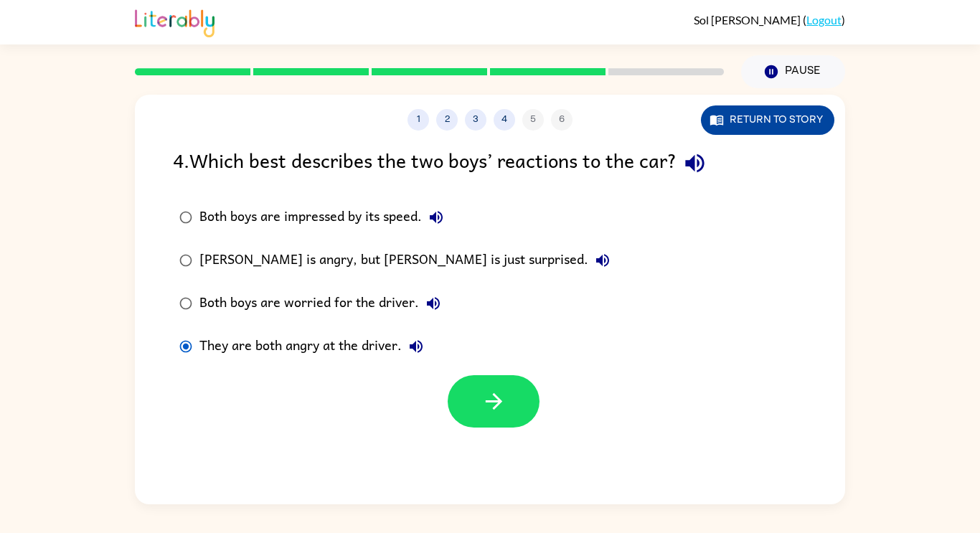
click at [758, 120] on button "Return to story" at bounding box center [767, 119] width 133 height 29
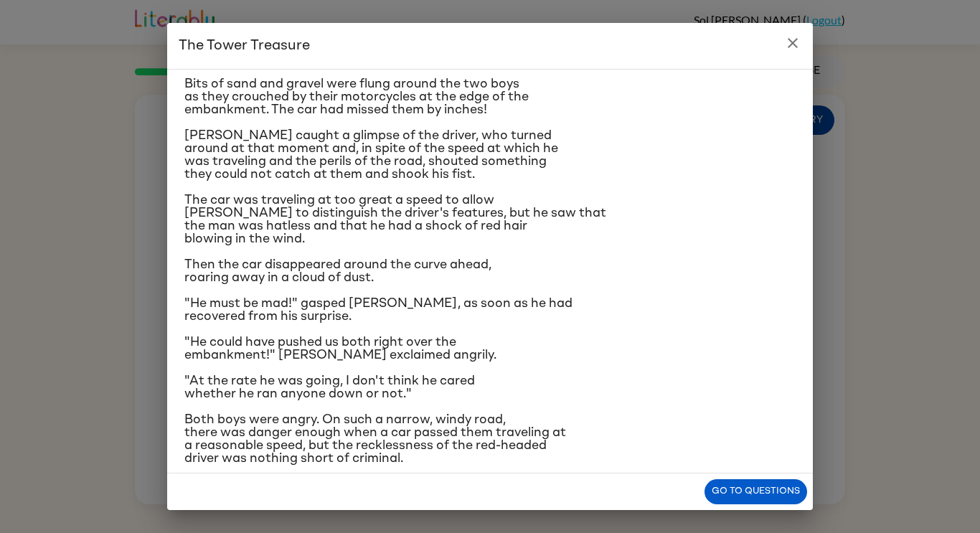
scroll to position [145, 0]
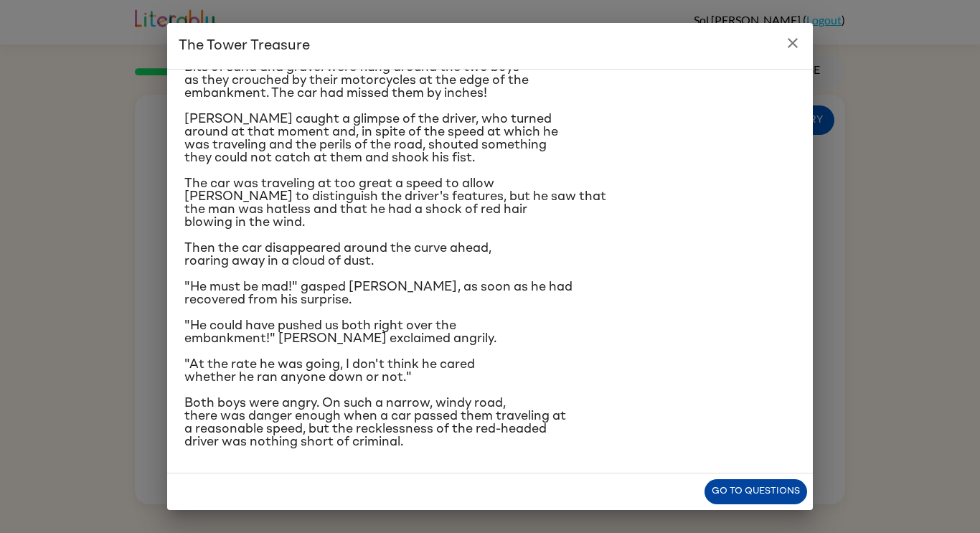
click at [761, 487] on button "Go to questions" at bounding box center [756, 491] width 103 height 25
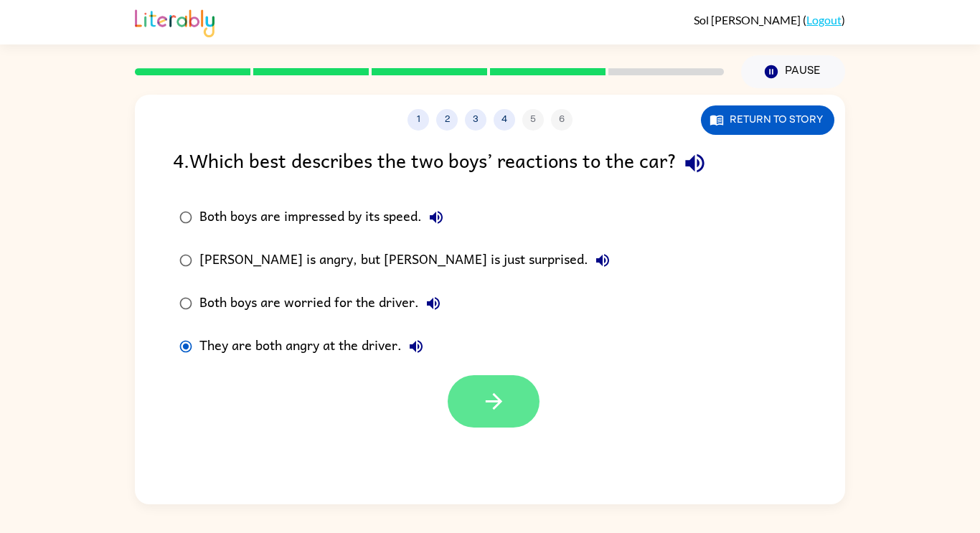
click at [484, 413] on icon "button" at bounding box center [493, 401] width 25 height 25
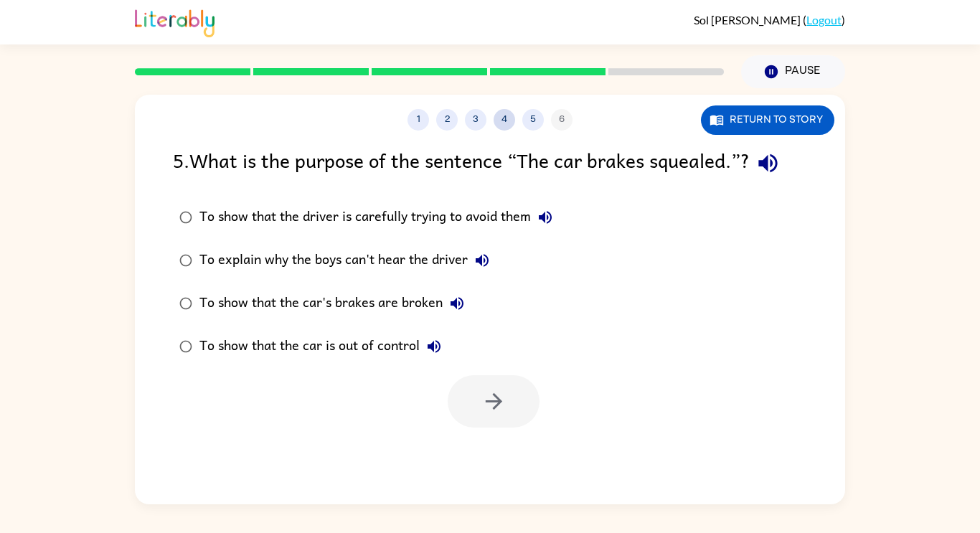
click at [497, 114] on button "4" at bounding box center [505, 120] width 22 height 22
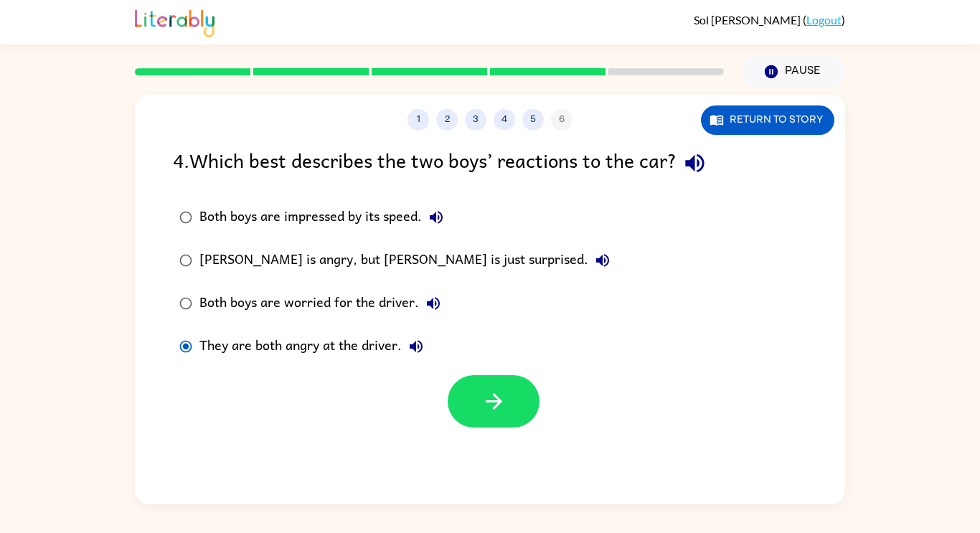
click at [316, 262] on div "[PERSON_NAME] is angry, but [PERSON_NAME] is just surprised." at bounding box center [408, 260] width 418 height 29
click at [474, 385] on button "button" at bounding box center [494, 401] width 92 height 52
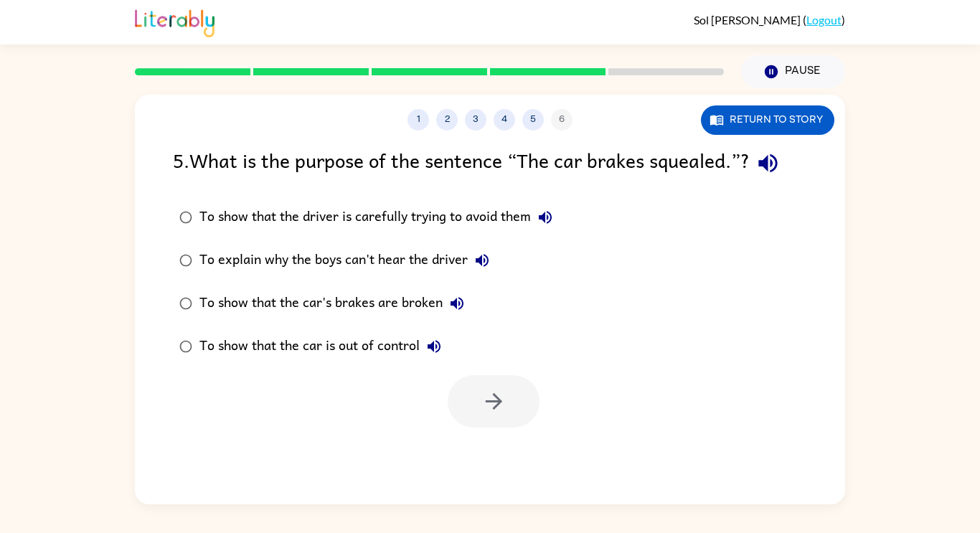
click at [303, 333] on div "To show that the car is out of control" at bounding box center [323, 346] width 249 height 29
click at [500, 405] on icon "button" at bounding box center [493, 401] width 25 height 25
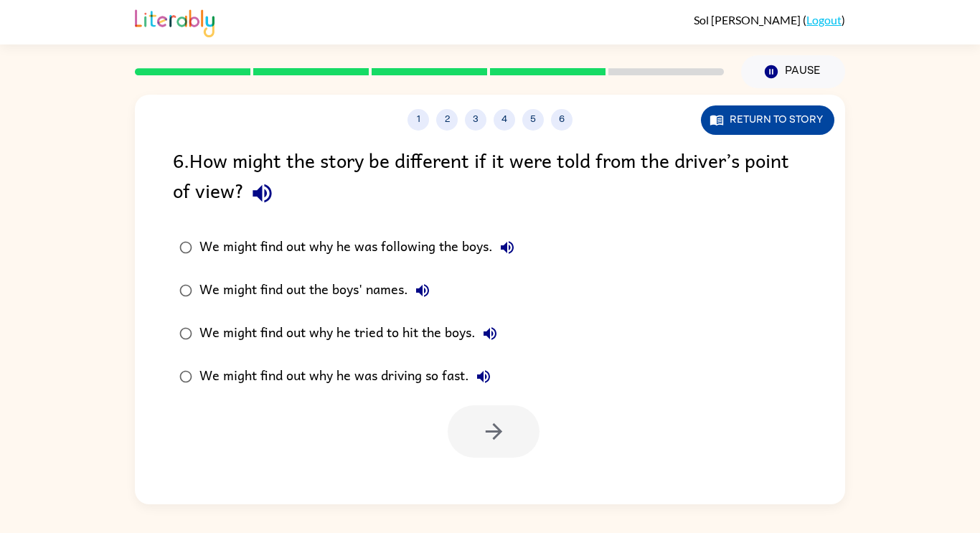
click at [733, 112] on button "Return to story" at bounding box center [767, 119] width 133 height 29
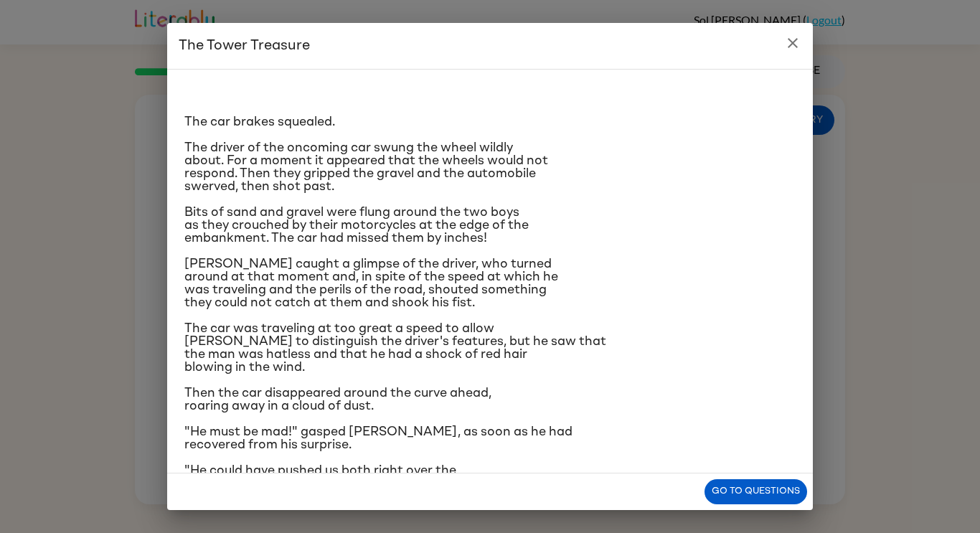
click at [793, 43] on icon "close" at bounding box center [793, 43] width 10 height 10
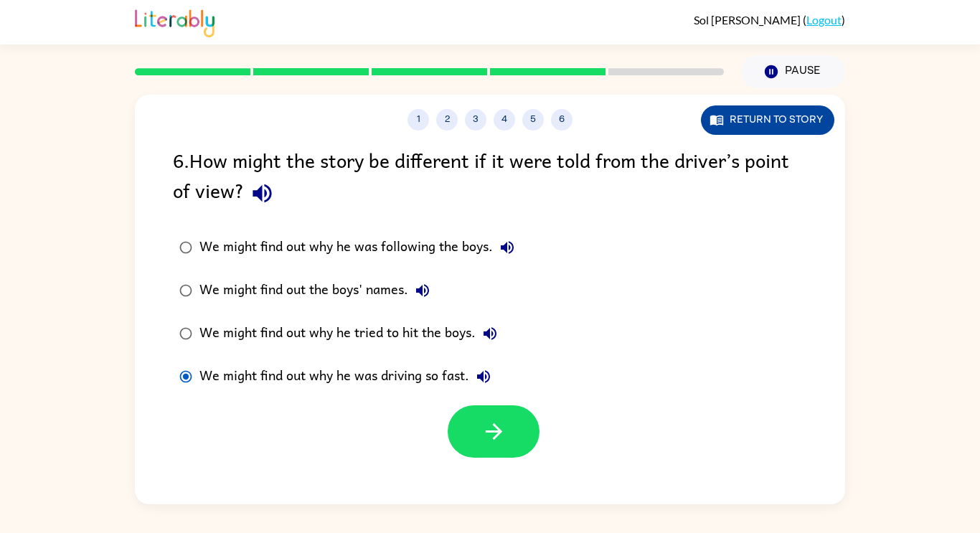
click at [743, 130] on button "Return to story" at bounding box center [767, 119] width 133 height 29
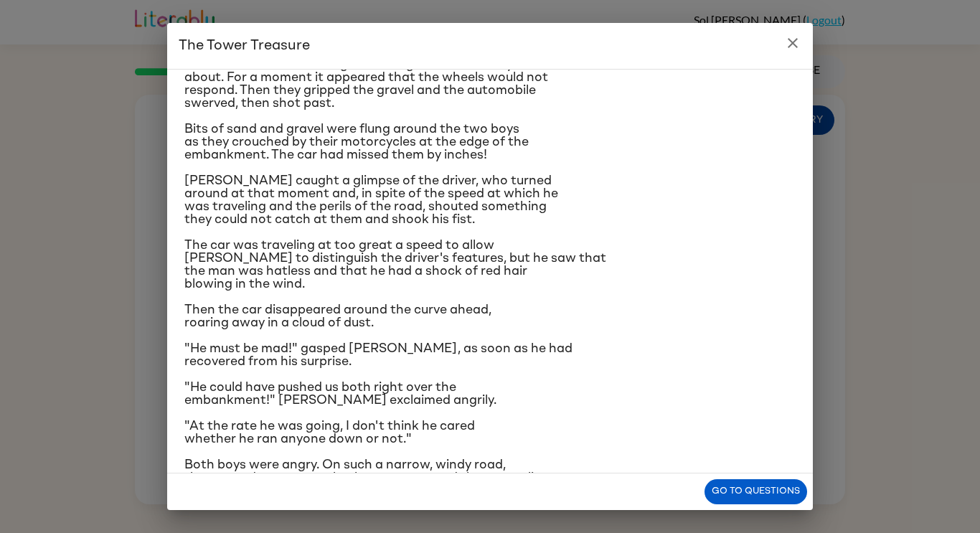
scroll to position [76, 0]
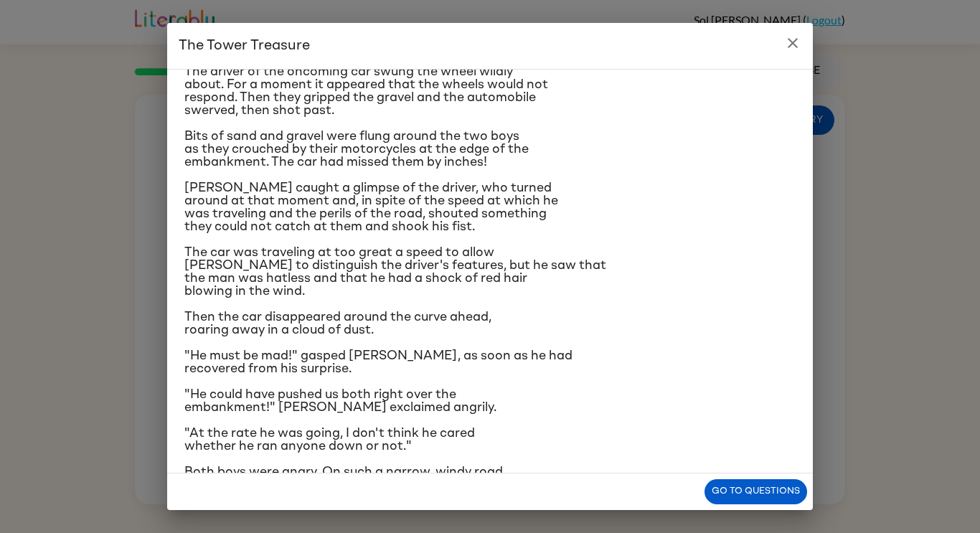
click at [794, 31] on button "close" at bounding box center [793, 43] width 29 height 29
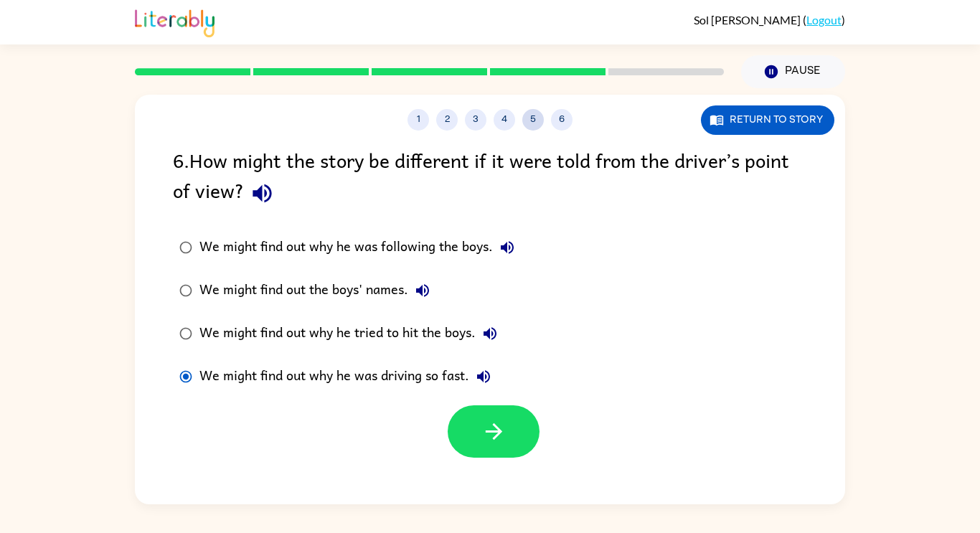
click at [533, 119] on button "5" at bounding box center [533, 120] width 22 height 22
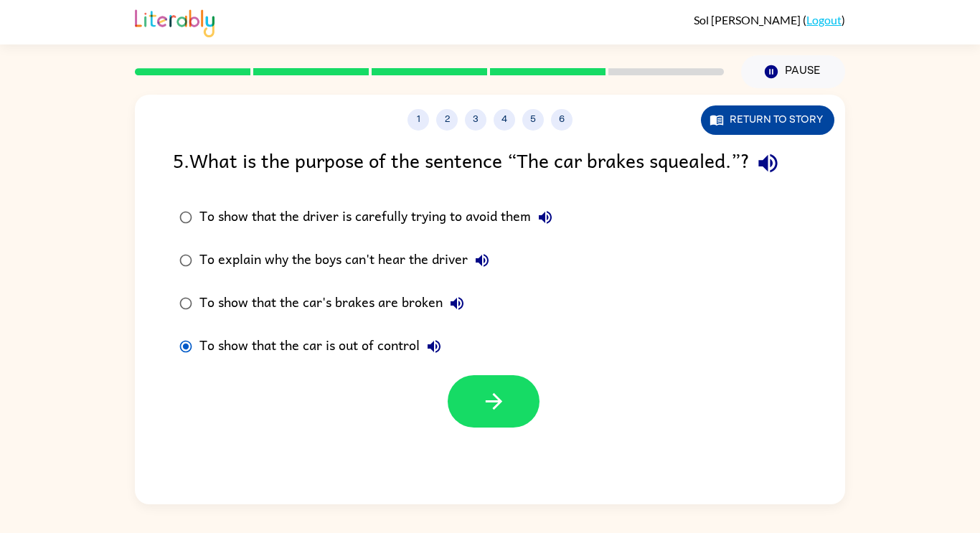
click at [790, 119] on button "Return to story" at bounding box center [767, 119] width 133 height 29
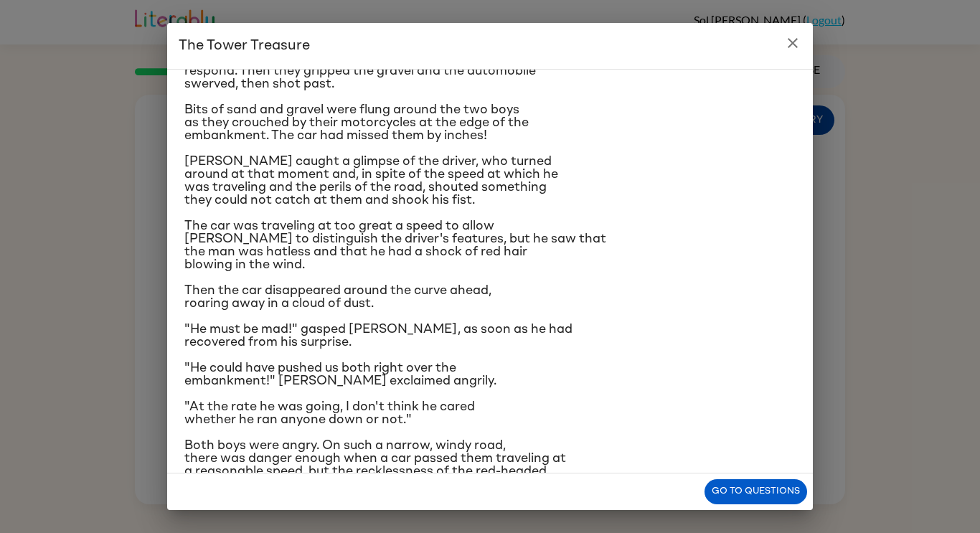
scroll to position [121, 0]
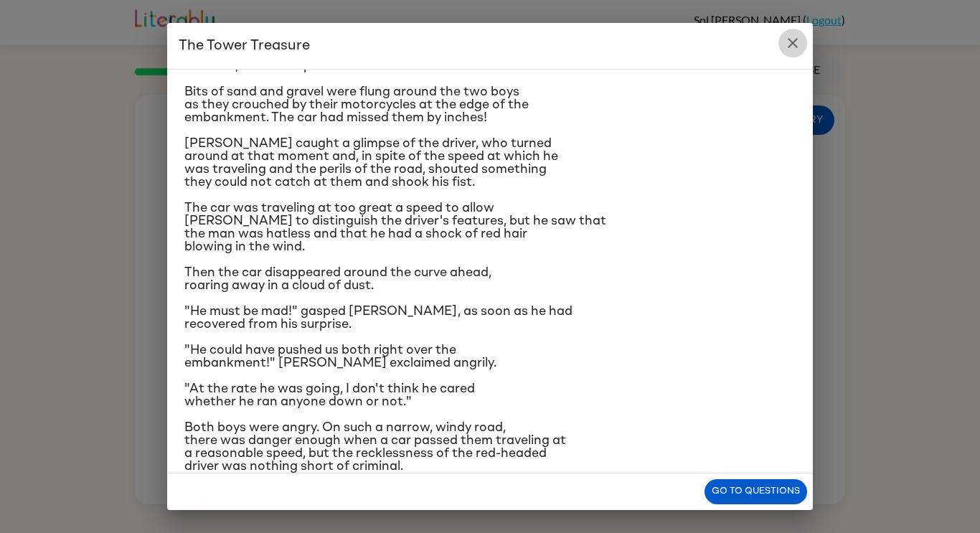
click at [785, 55] on button "close" at bounding box center [793, 43] width 29 height 29
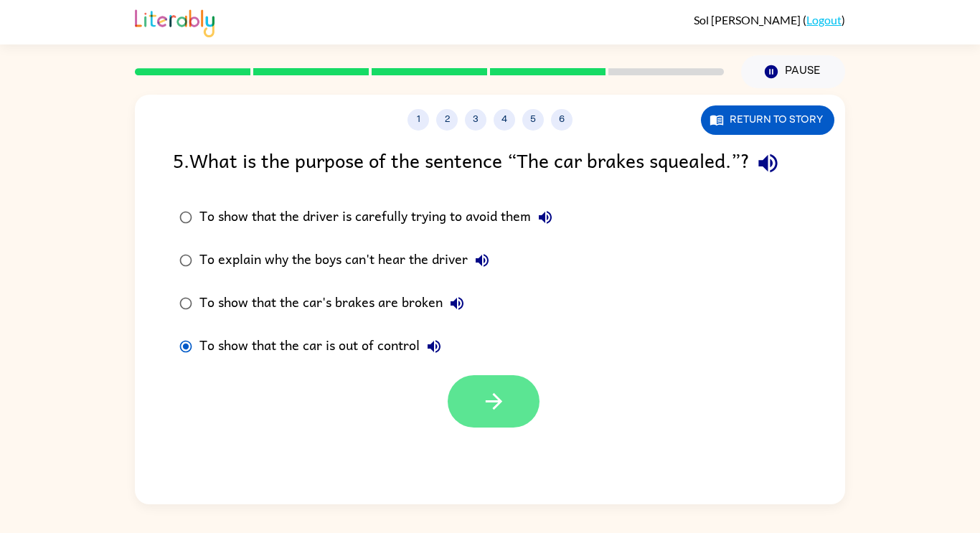
click at [505, 378] on button "button" at bounding box center [494, 401] width 92 height 52
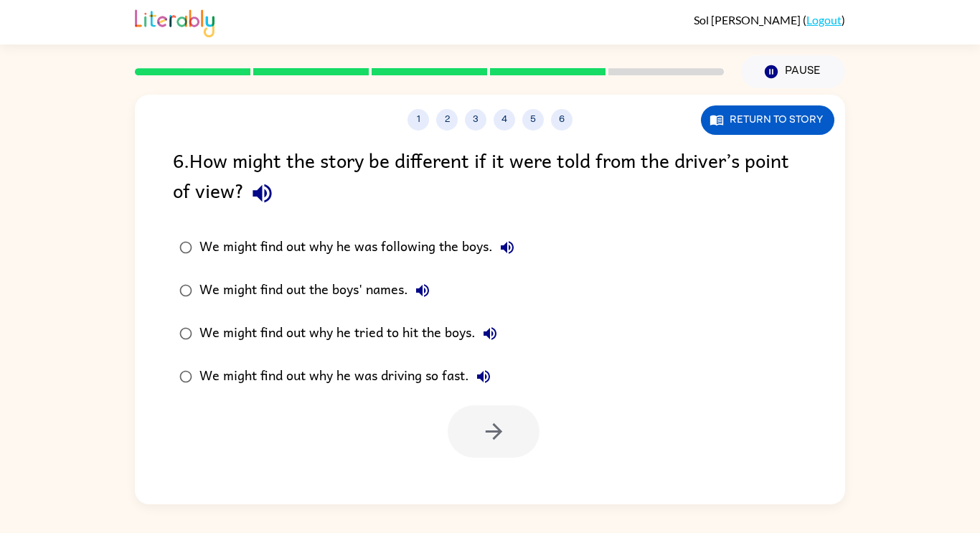
click at [488, 389] on button "We might find out why he was driving so fast." at bounding box center [483, 376] width 29 height 29
click at [175, 397] on label "We might find out why he was driving so fast." at bounding box center [347, 376] width 364 height 43
click at [510, 428] on button "button" at bounding box center [494, 431] width 92 height 52
